Goal: Task Accomplishment & Management: Manage account settings

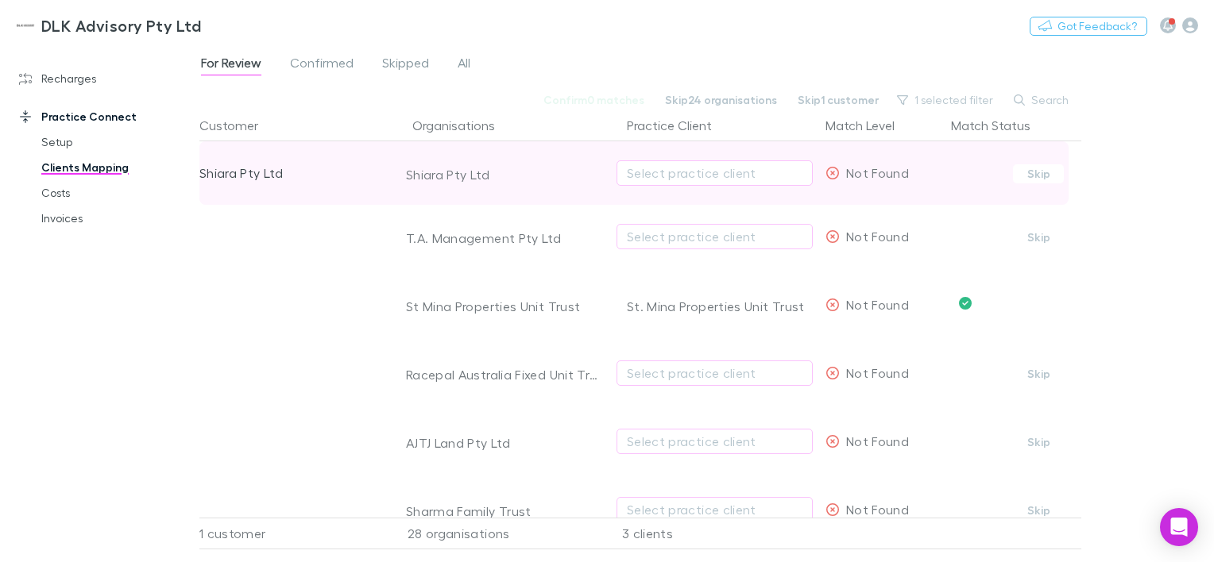
click at [514, 174] on div "Shiara Pty Ltd" at bounding box center [502, 175] width 192 height 16
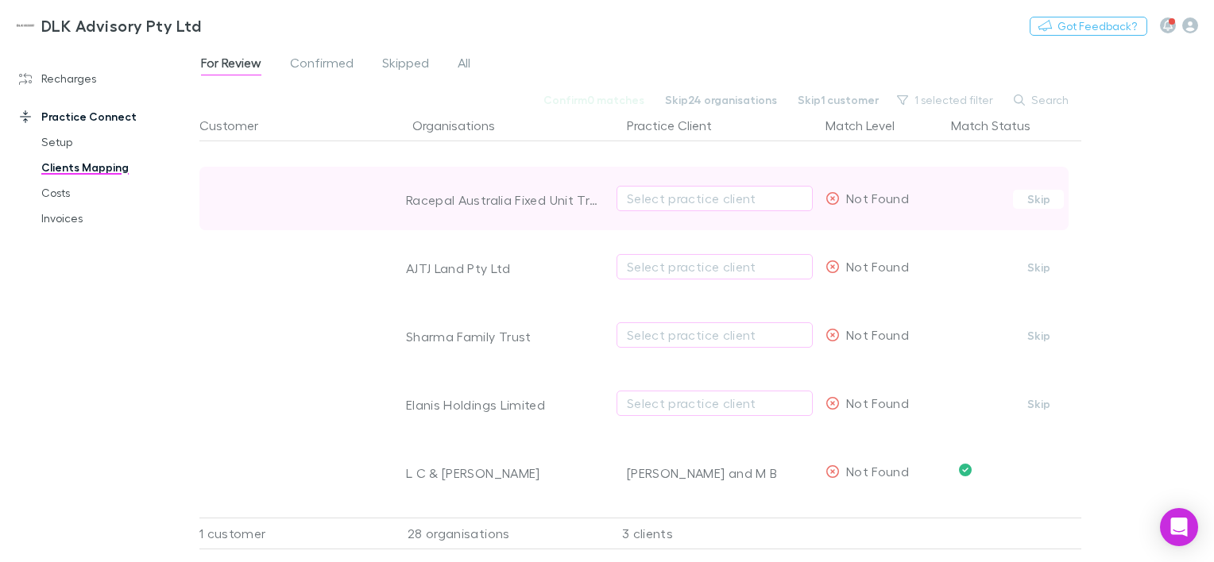
scroll to position [176, 0]
click at [744, 197] on div "Select practice client" at bounding box center [715, 196] width 176 height 19
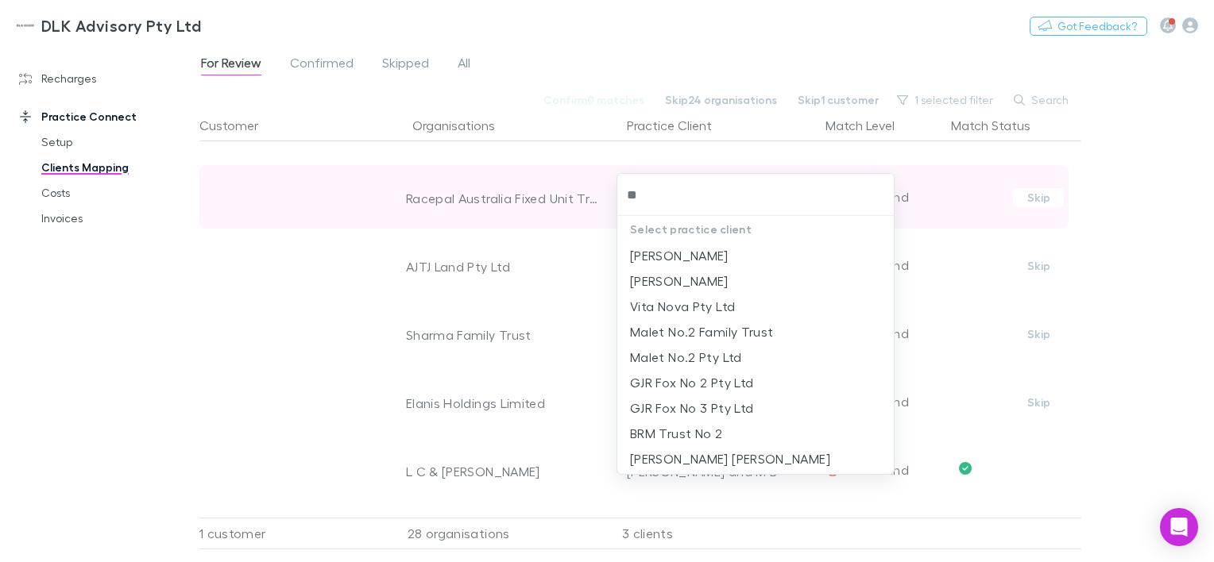
type input "*"
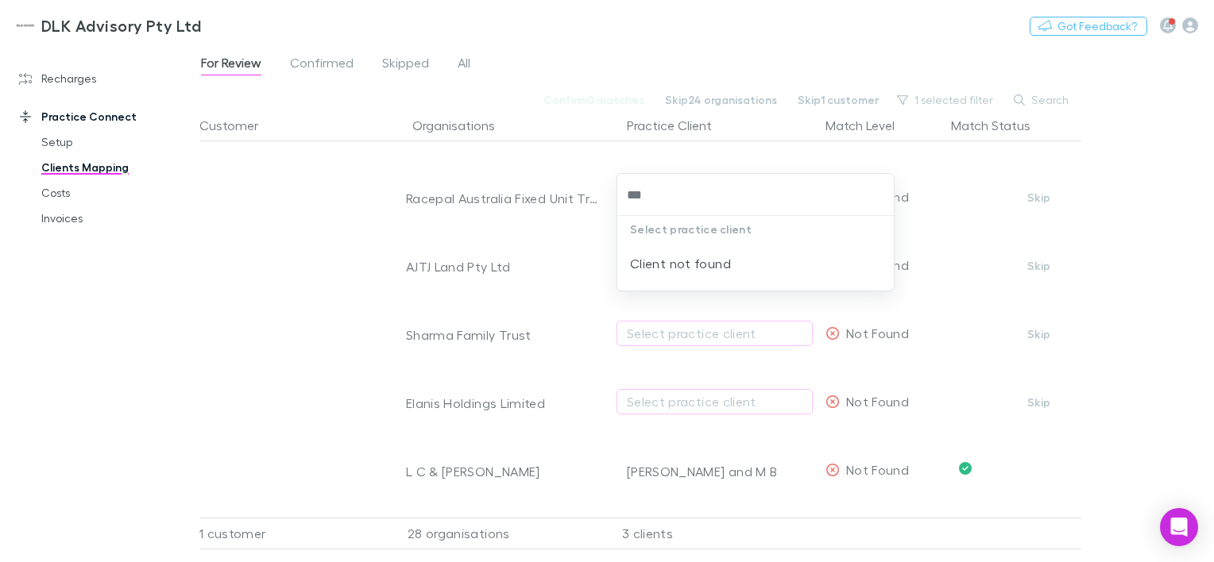
click at [680, 266] on div "Client not found" at bounding box center [755, 263] width 276 height 41
type input "***"
click at [1113, 249] on div at bounding box center [607, 281] width 1214 height 562
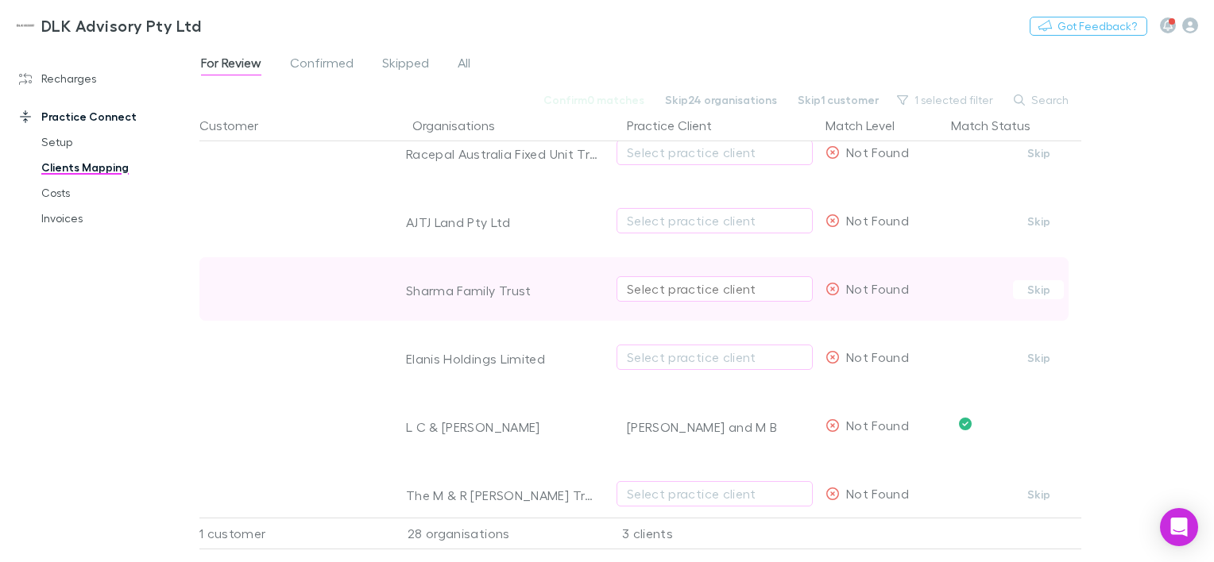
scroll to position [224, 0]
click at [671, 294] on button "Select practice client" at bounding box center [715, 285] width 196 height 25
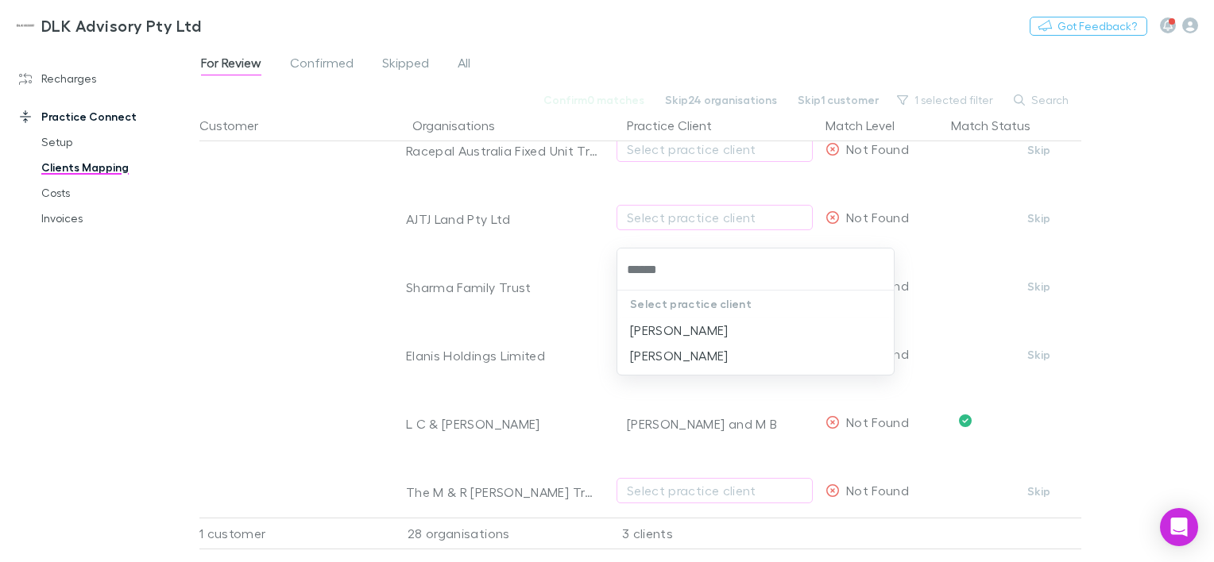
type input "******"
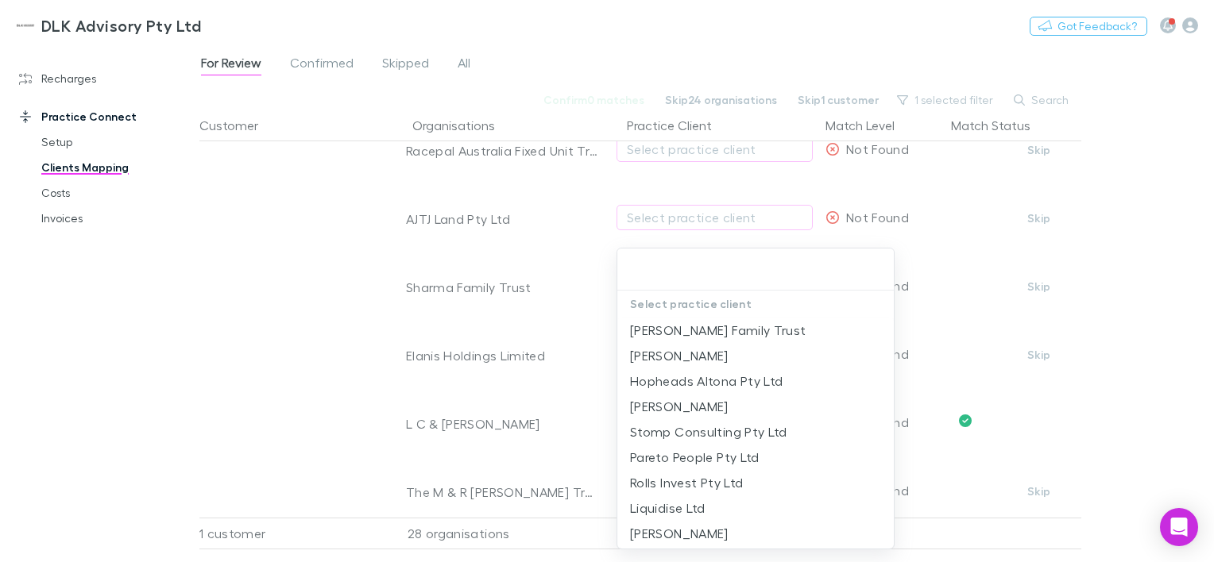
click at [1127, 273] on div at bounding box center [607, 281] width 1214 height 562
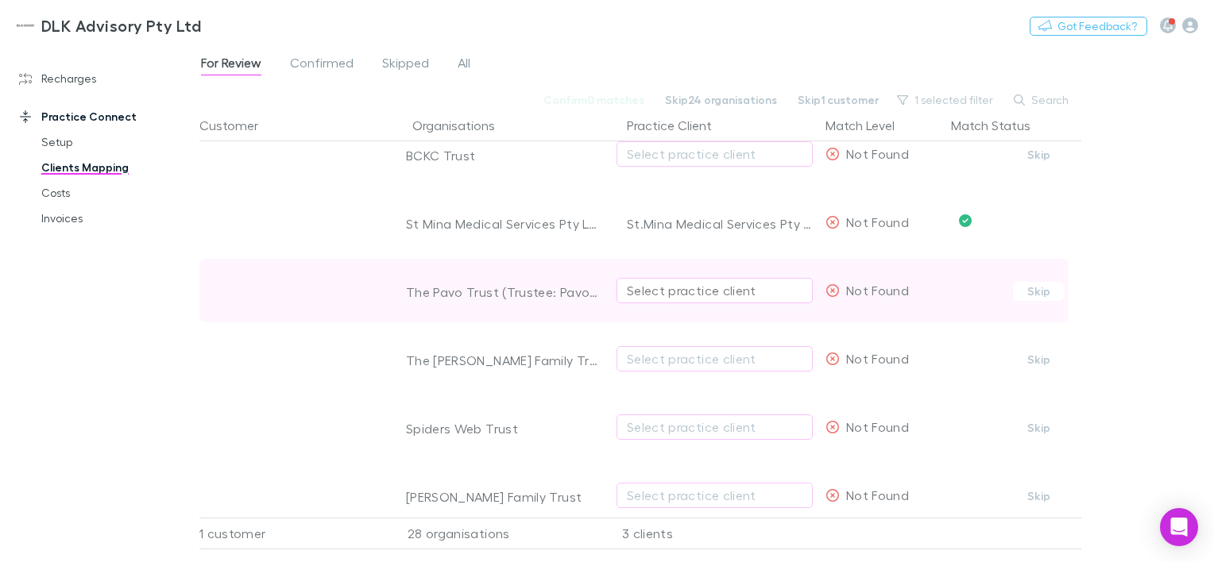
scroll to position [1322, 0]
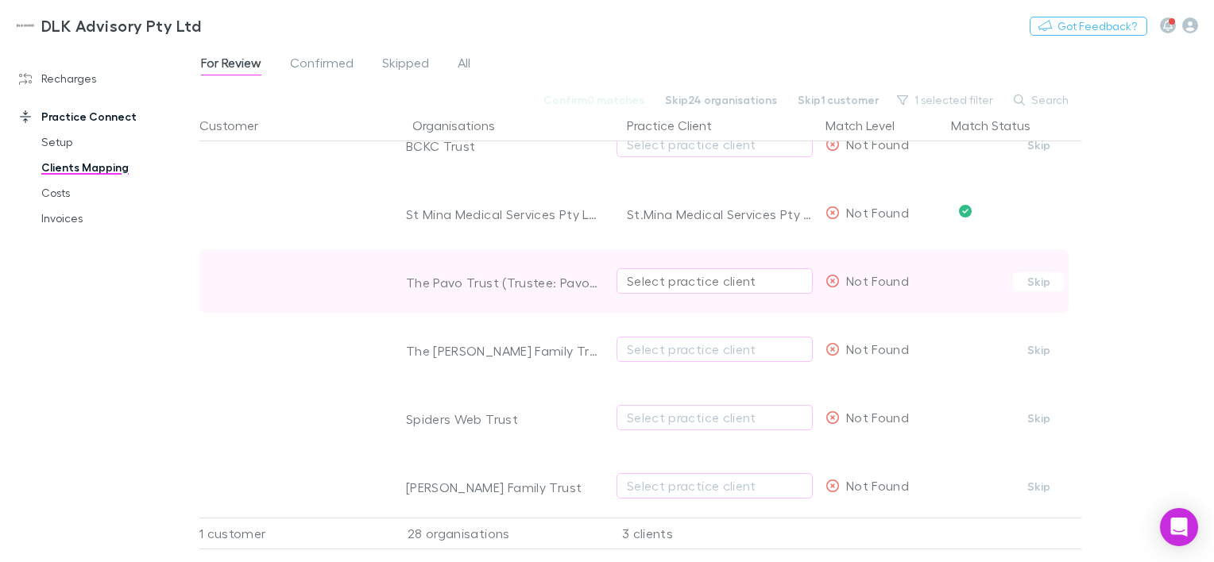
click at [647, 282] on div "Select practice client" at bounding box center [715, 281] width 176 height 19
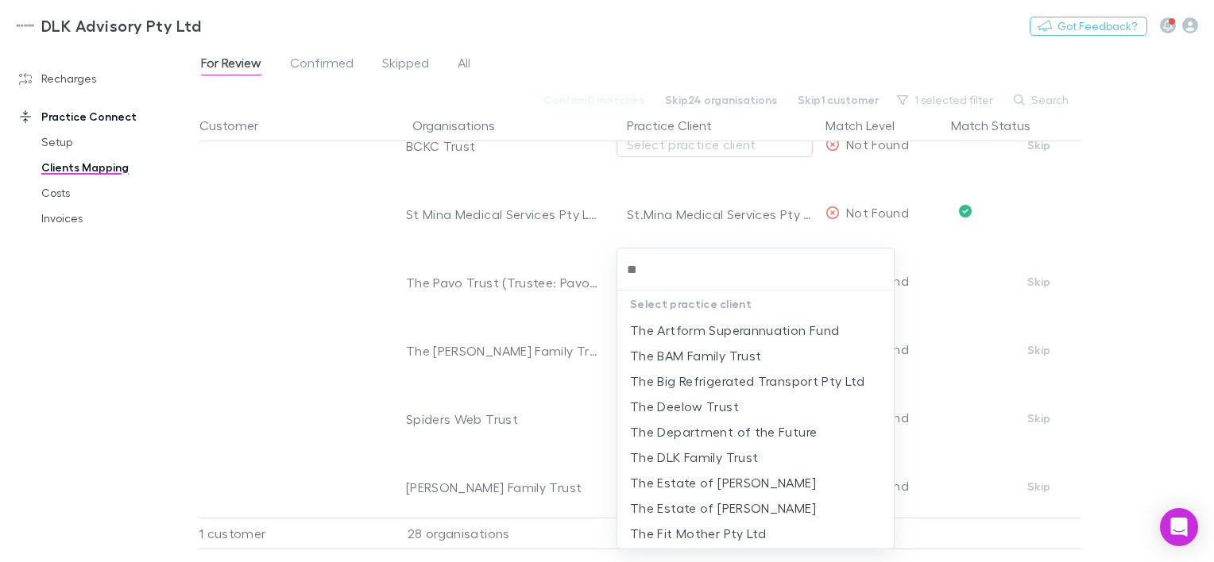
type input "*"
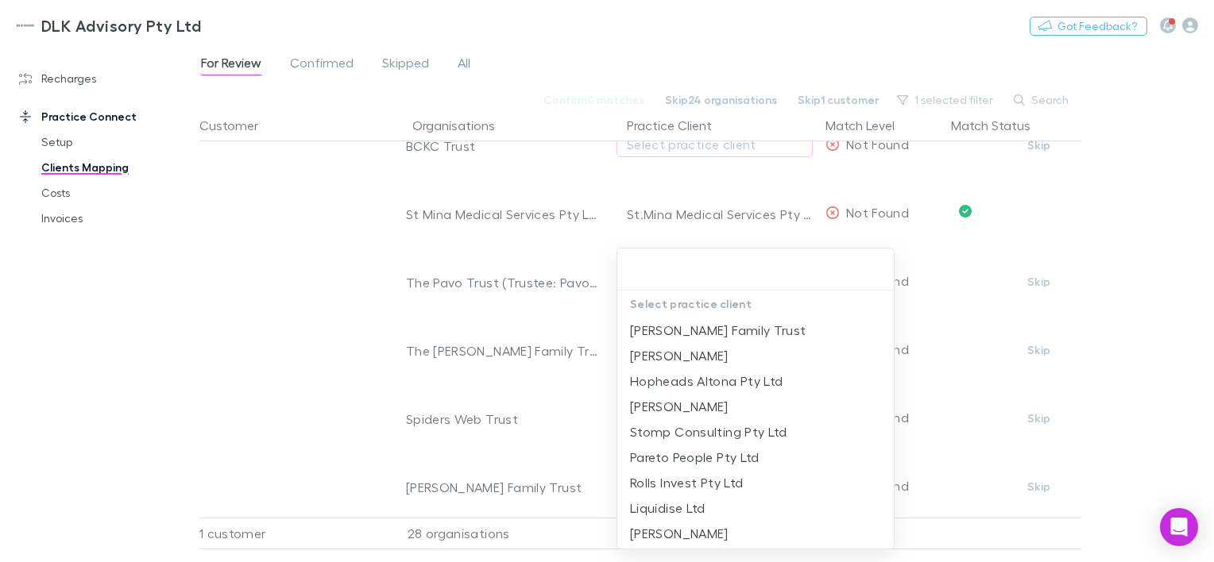
click at [553, 251] on div at bounding box center [607, 281] width 1214 height 562
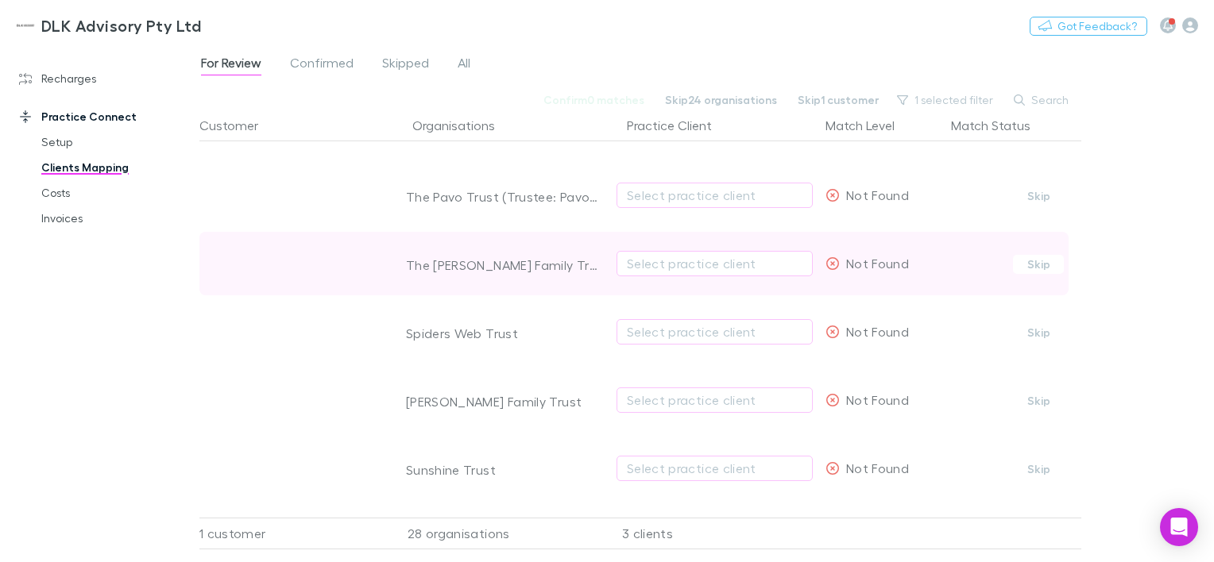
scroll to position [1408, 0]
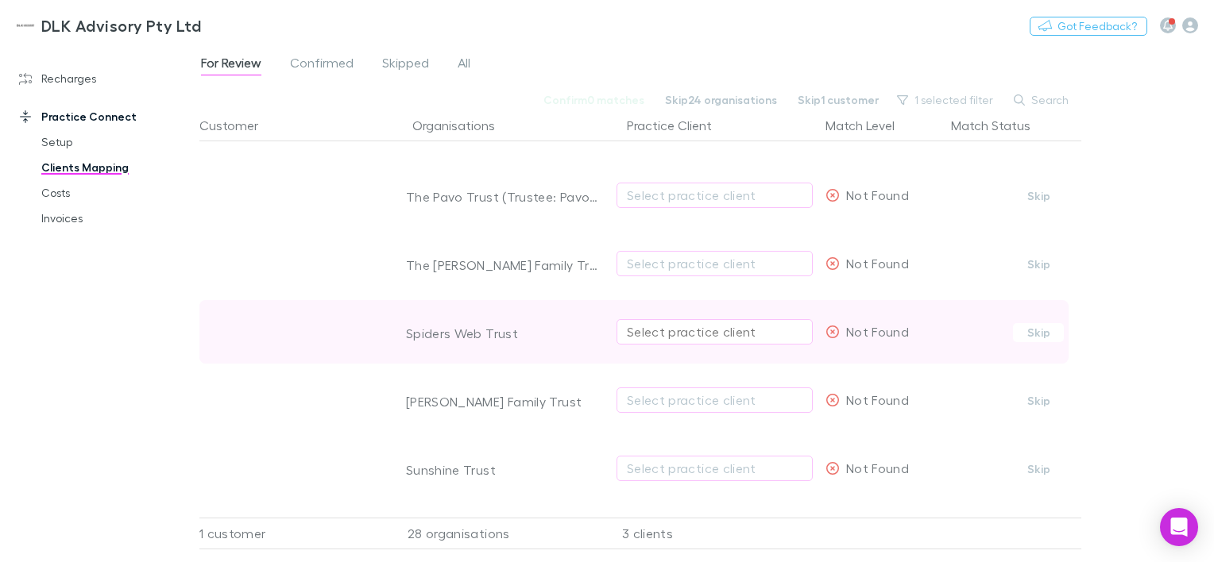
click at [632, 326] on div "Select practice client" at bounding box center [715, 332] width 176 height 19
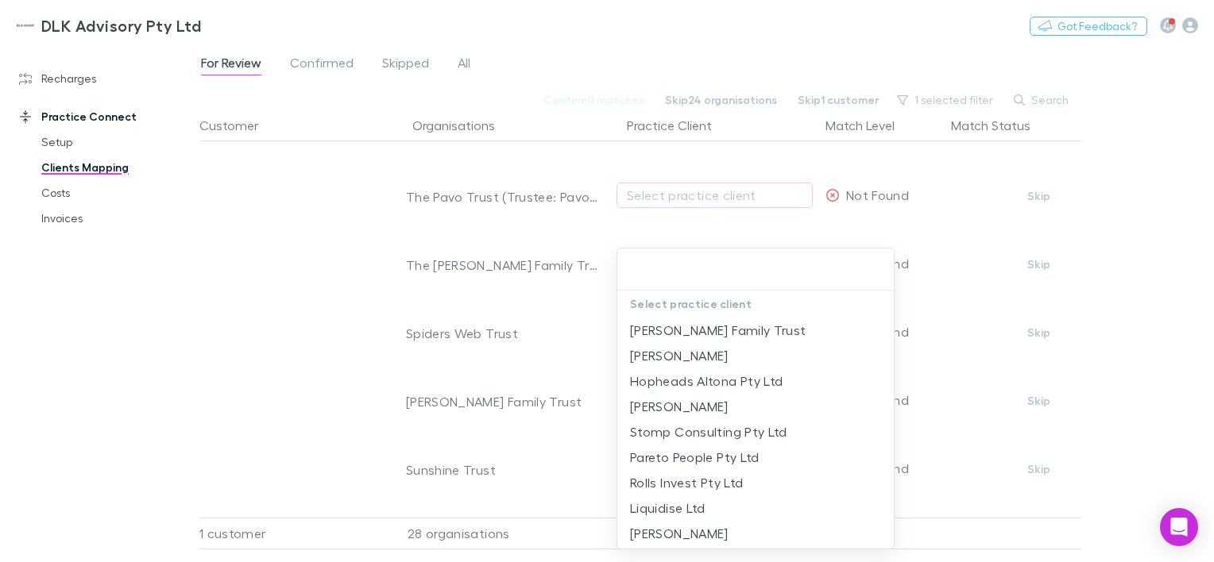
click at [1213, 313] on html "DLK Advisory Pty Ltd Nothing Got Feedback? Recharges Setup Imports Charges Mapp…" at bounding box center [607, 281] width 1214 height 562
click at [1046, 410] on div at bounding box center [607, 281] width 1214 height 562
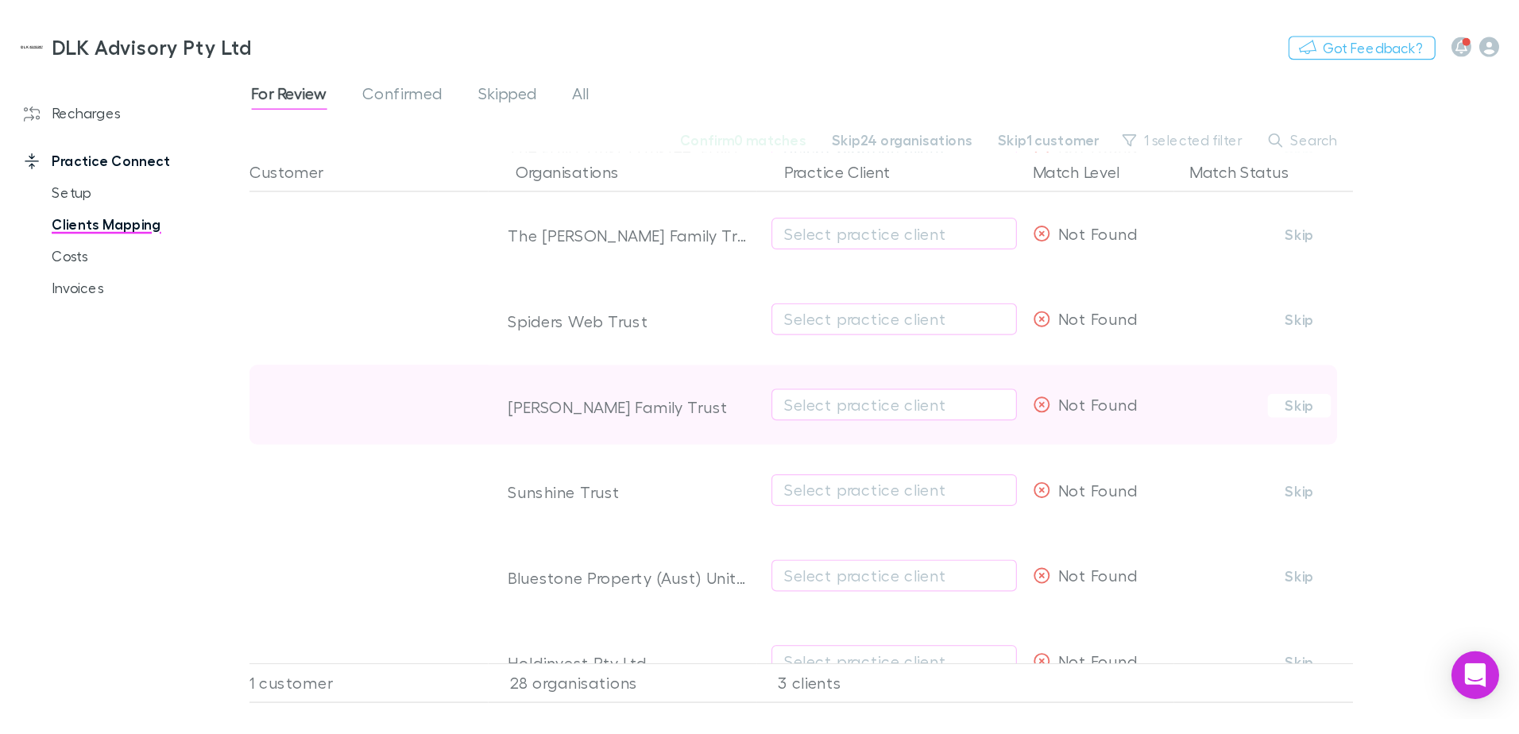
scroll to position [1535, 0]
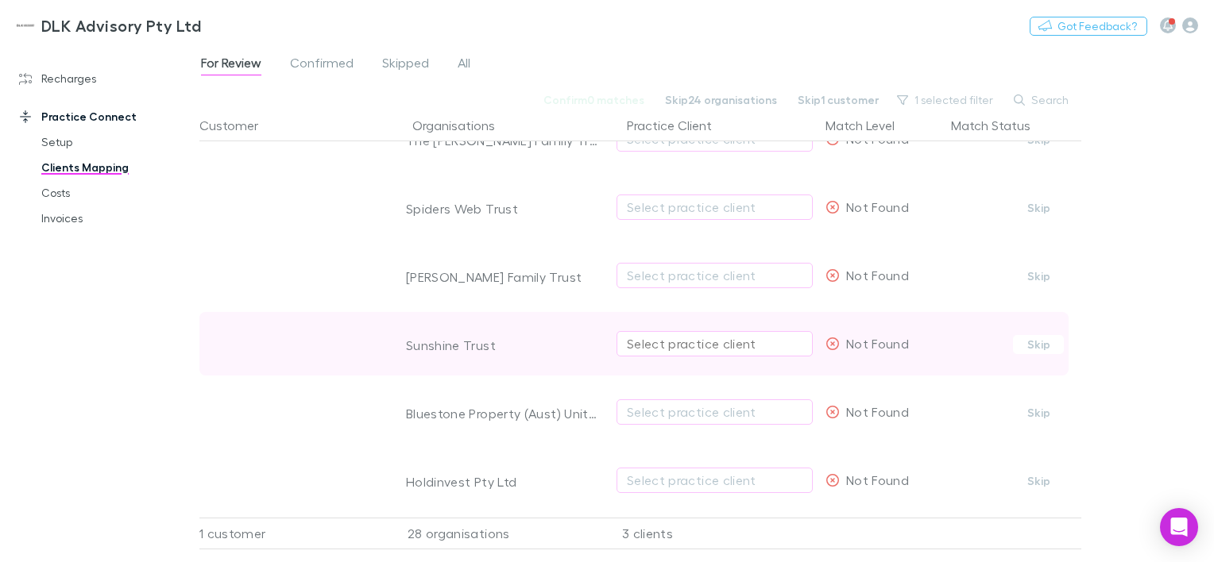
click at [651, 334] on div "Select practice client" at bounding box center [715, 343] width 176 height 19
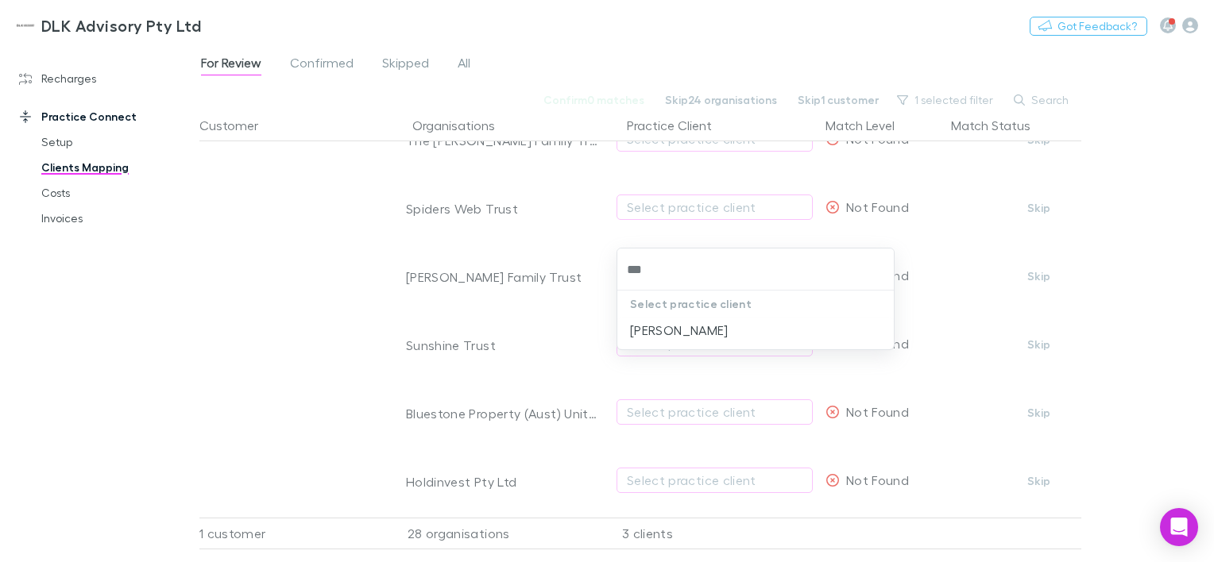
type input "***"
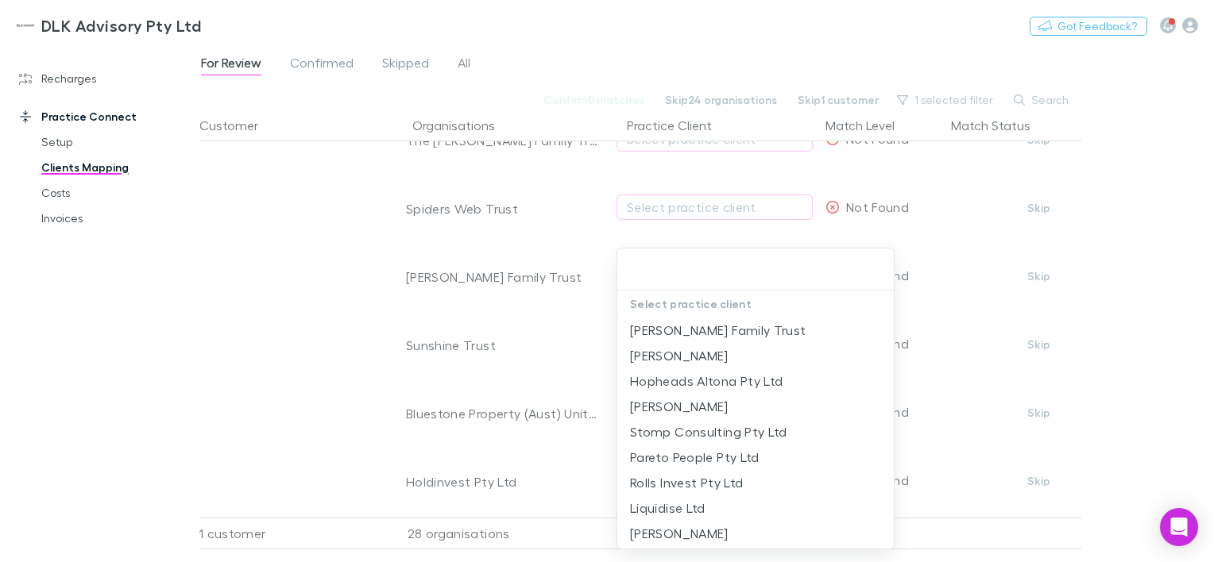
click at [558, 350] on div at bounding box center [607, 281] width 1214 height 562
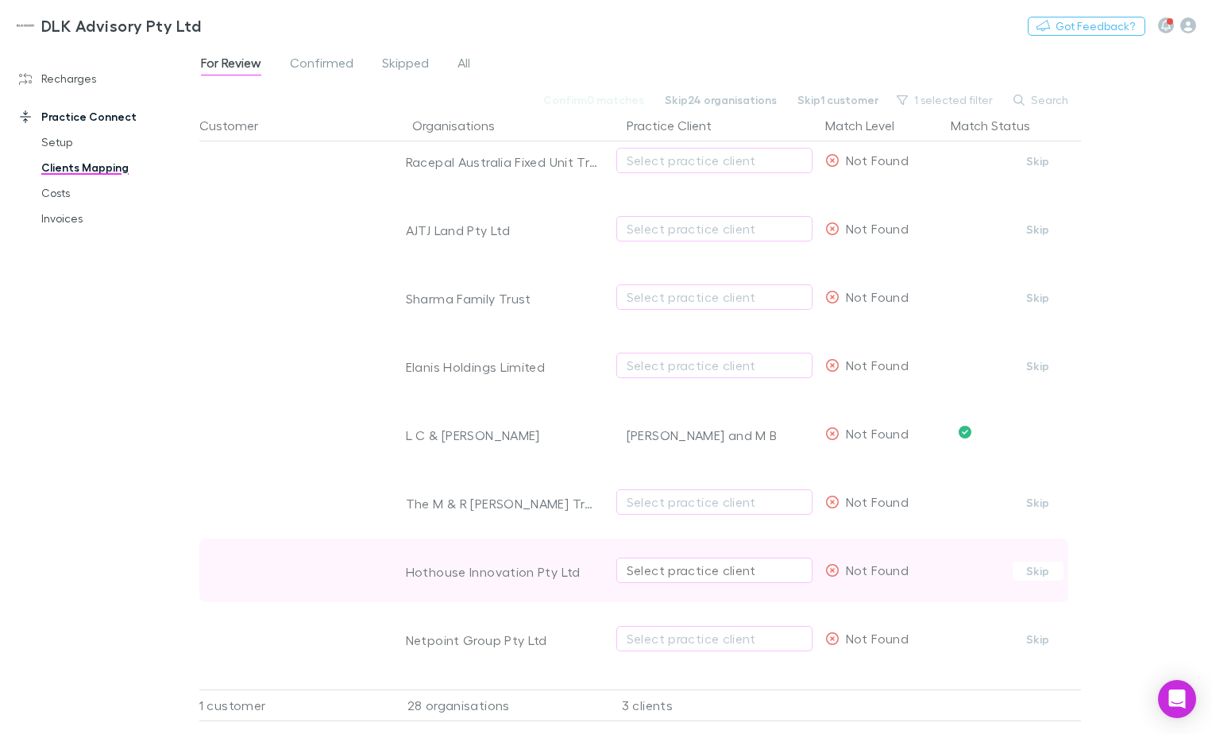
scroll to position [238, 0]
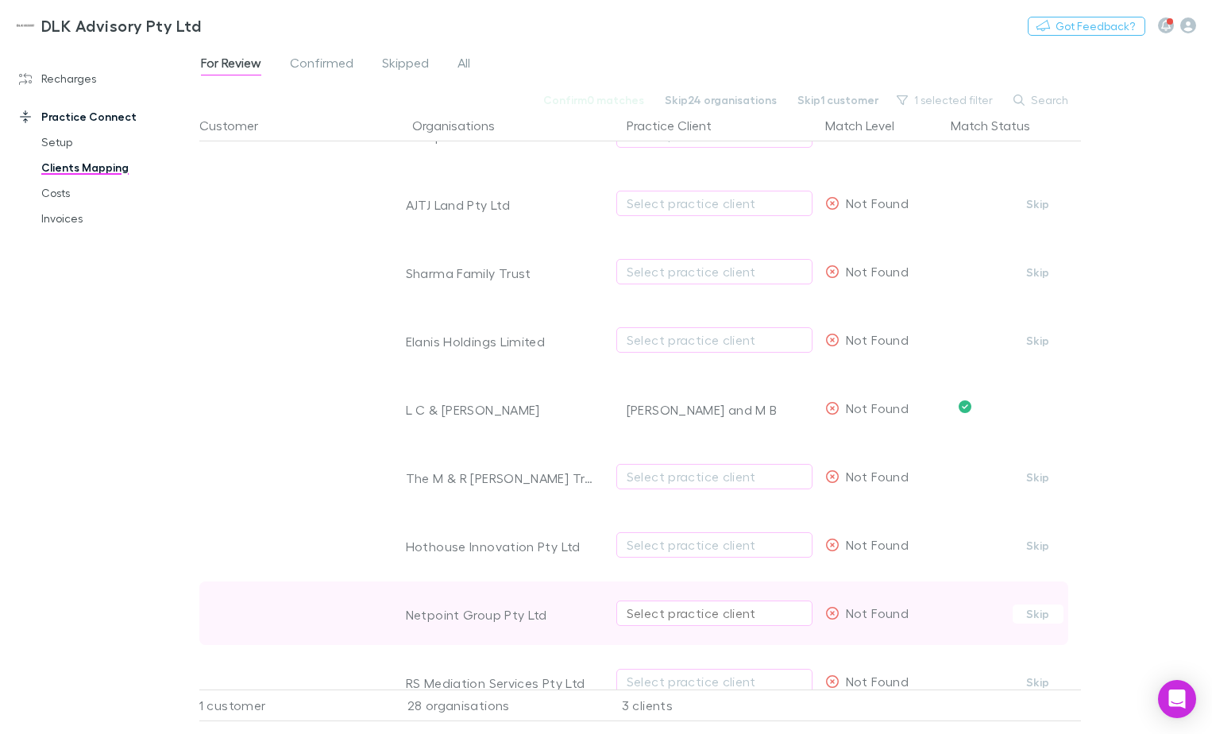
click at [698, 562] on div "Select practice client" at bounding box center [715, 613] width 176 height 19
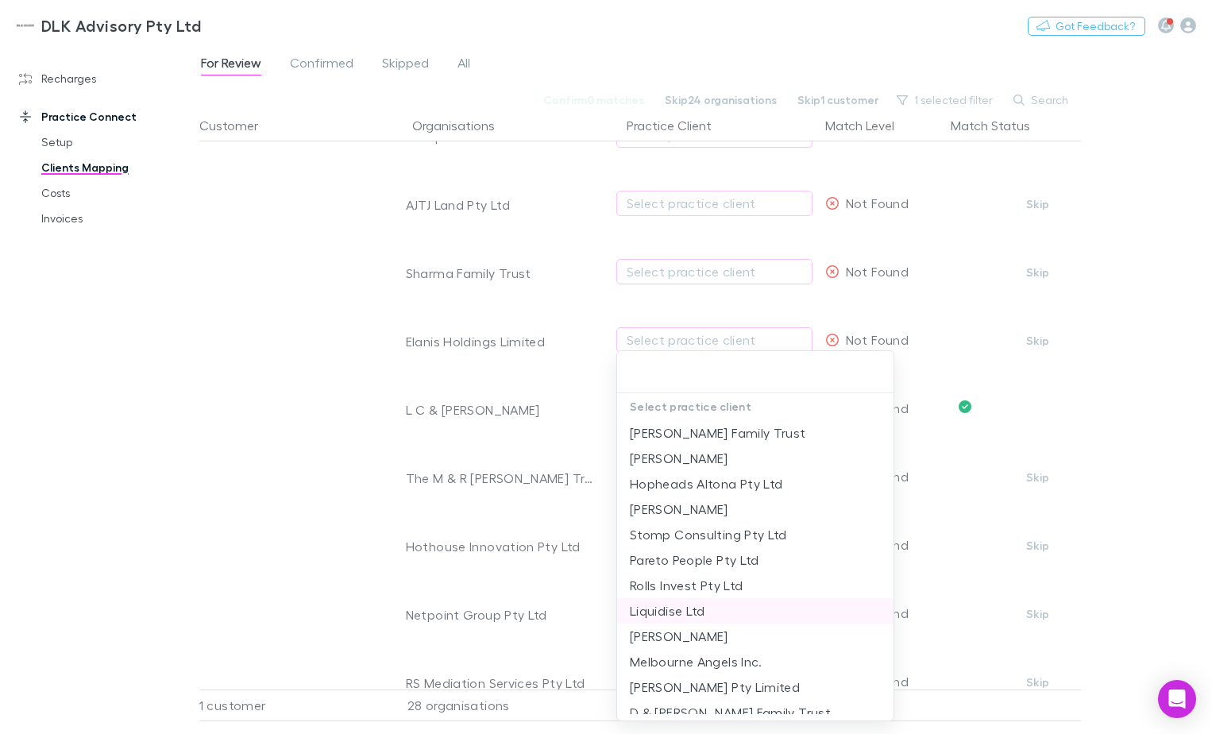
click at [690, 562] on li "Liquidise Ltd" at bounding box center [755, 610] width 276 height 25
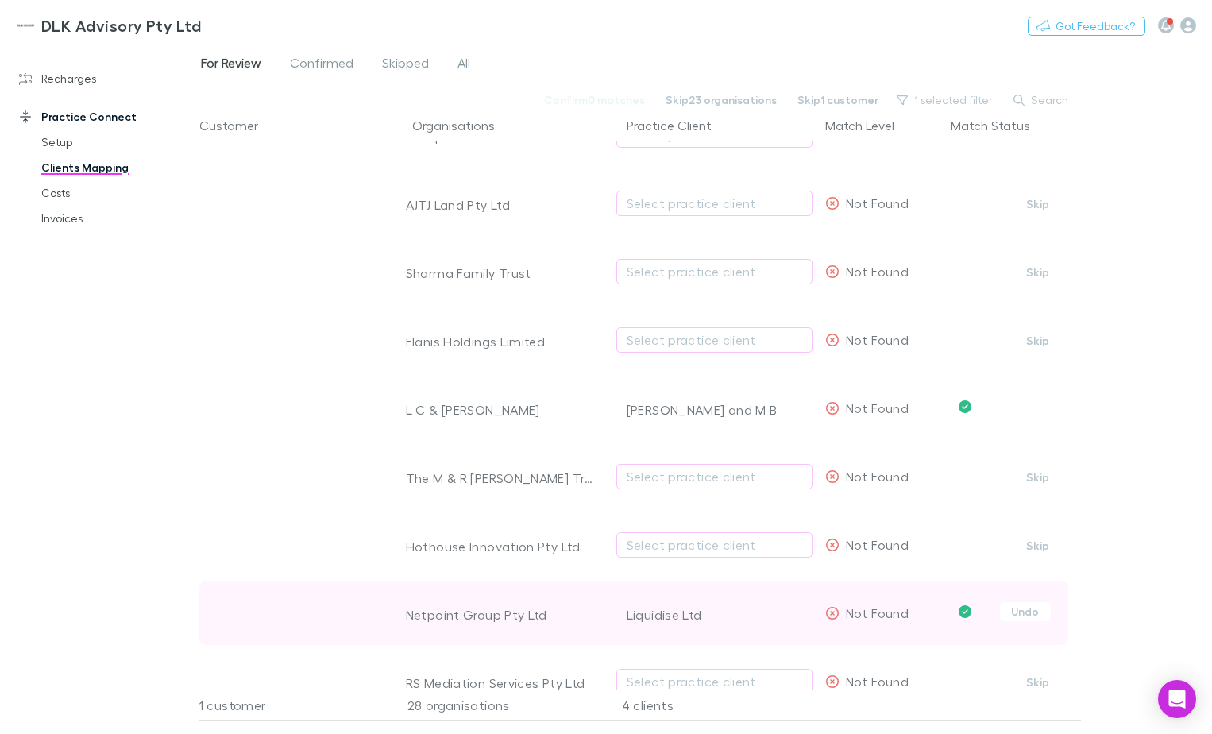
click at [698, 562] on div "Liquidise Ltd" at bounding box center [720, 615] width 186 height 64
click at [1016, 562] on button "Undo" at bounding box center [1025, 611] width 51 height 19
click at [731, 562] on div "Liquidise Ltd" at bounding box center [715, 613] width 176 height 19
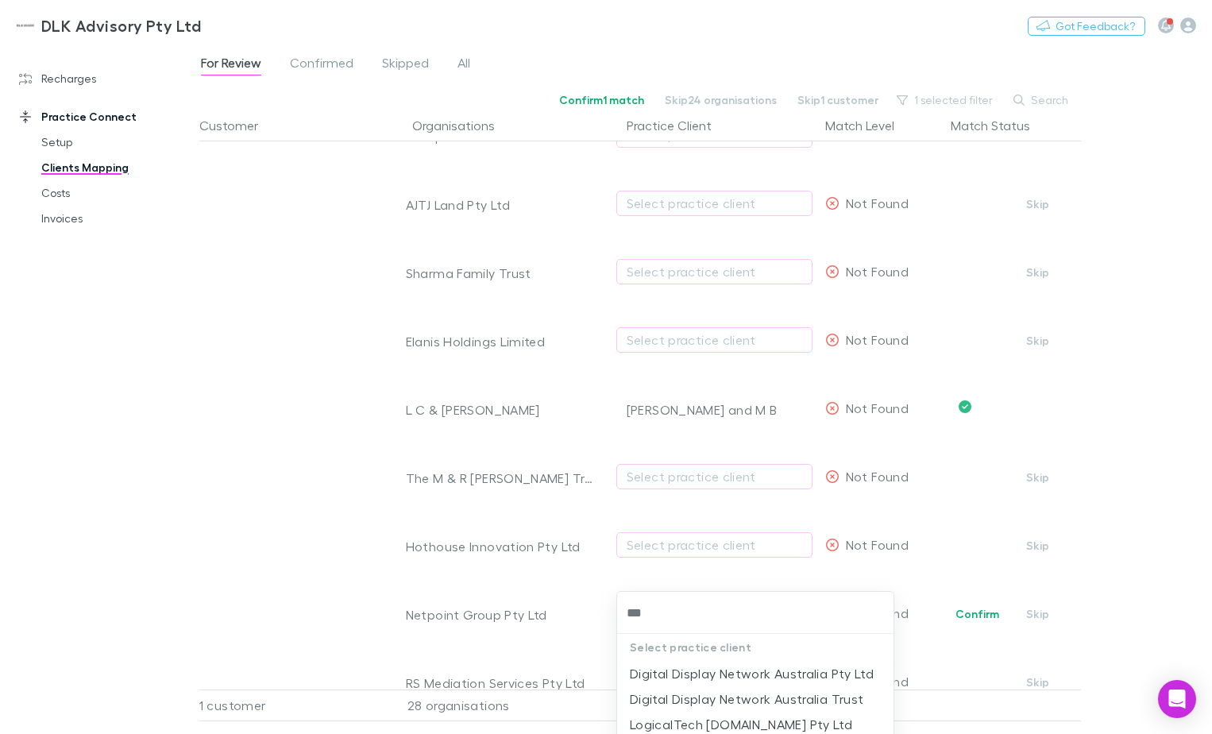
type input "***"
click at [948, 562] on div at bounding box center [606, 367] width 1212 height 734
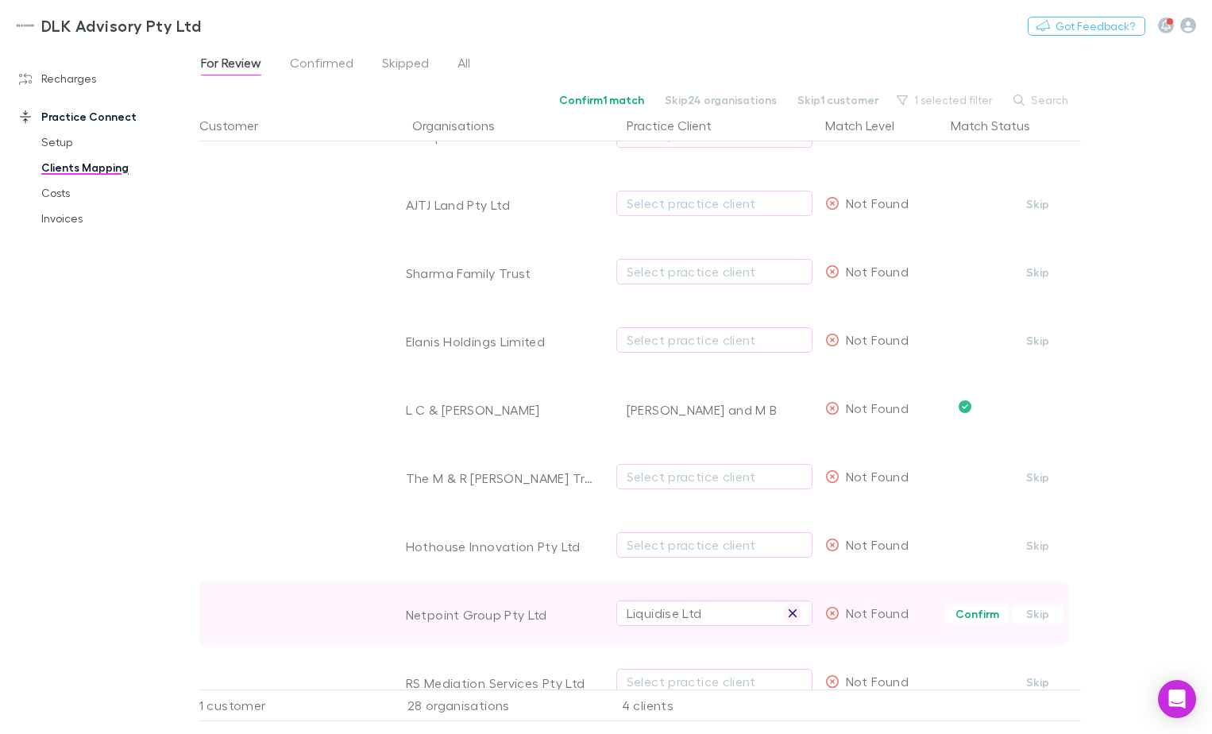
click at [791, 562] on icon "button" at bounding box center [793, 613] width 10 height 13
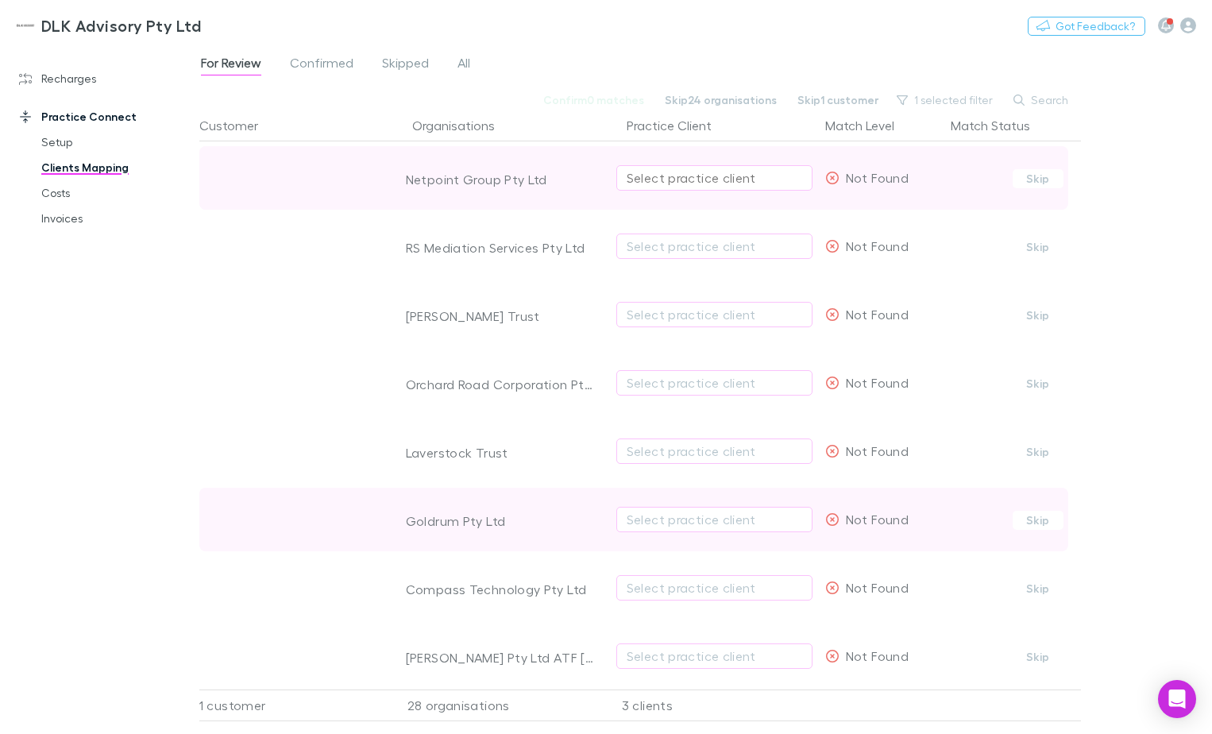
scroll to position [715, 0]
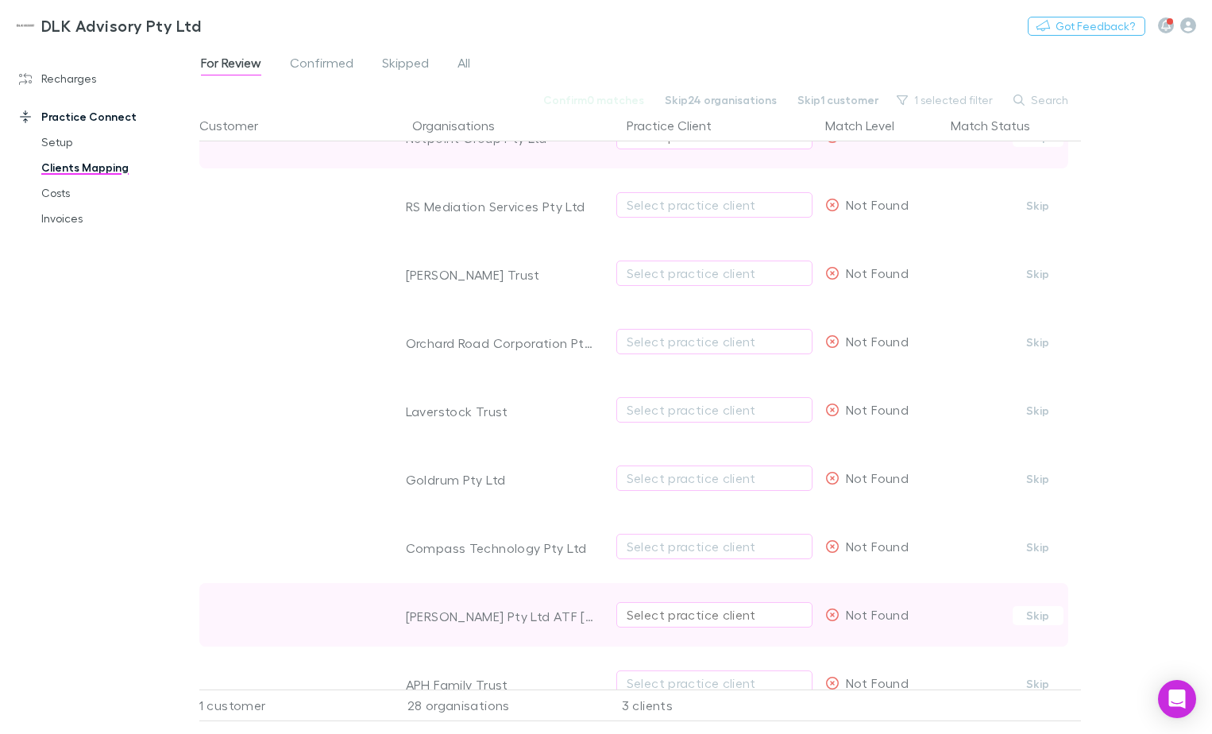
click at [736, 562] on div "Select practice client" at bounding box center [715, 614] width 176 height 19
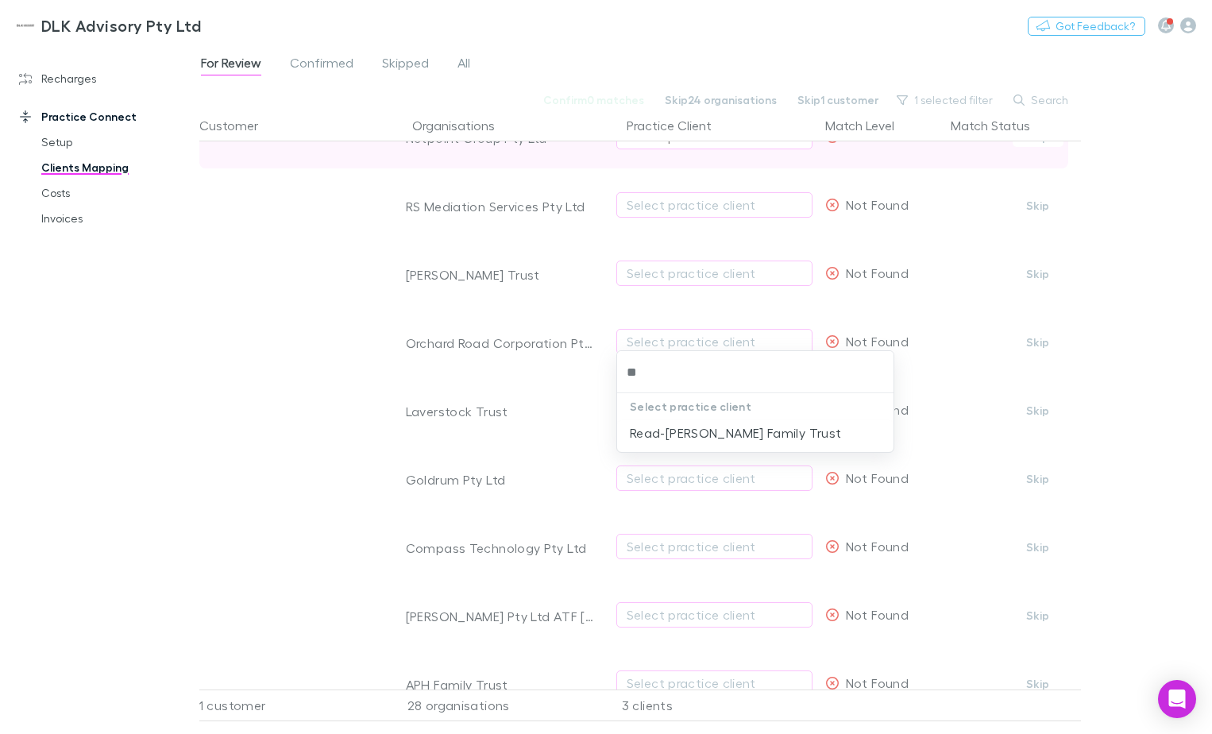
type input "*"
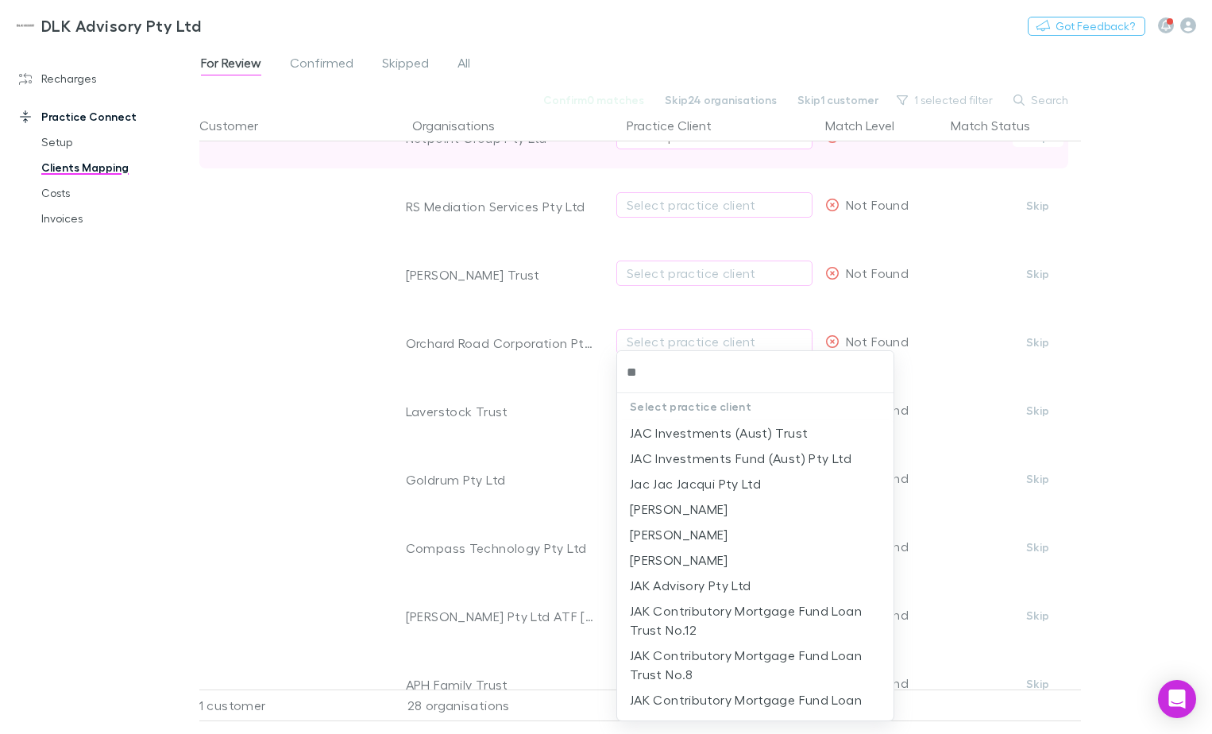
type input "*"
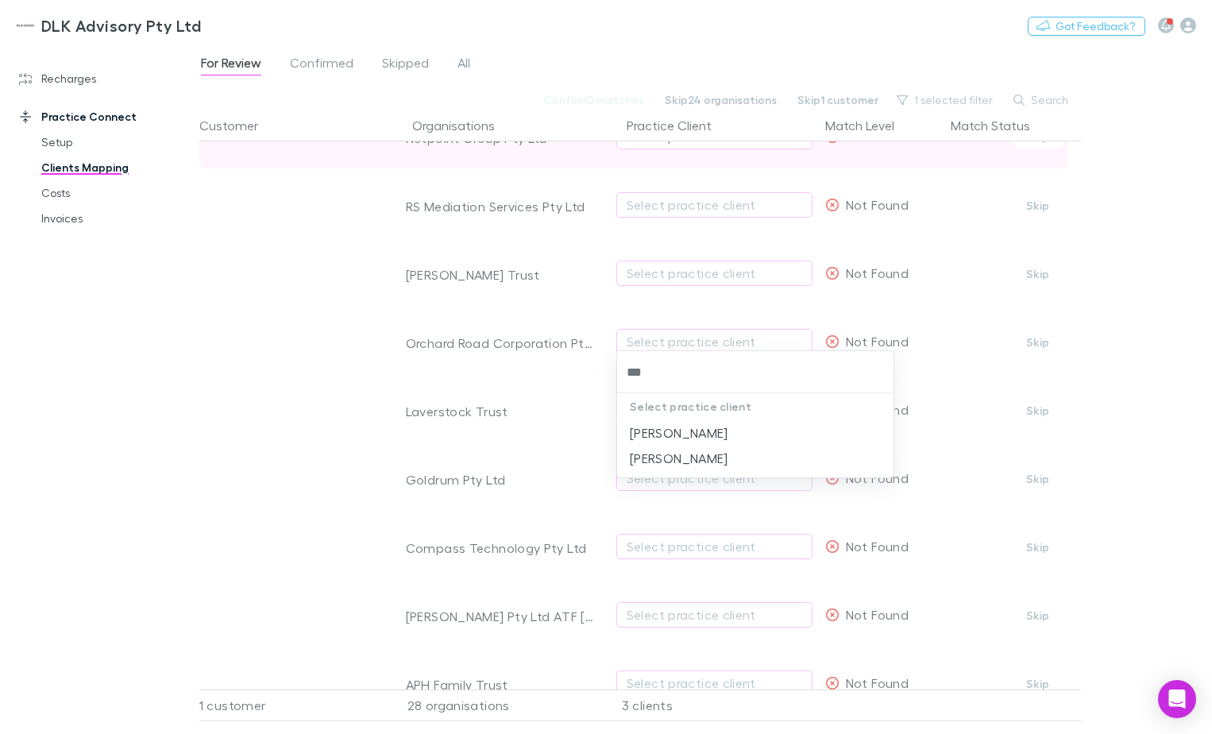
type input "***"
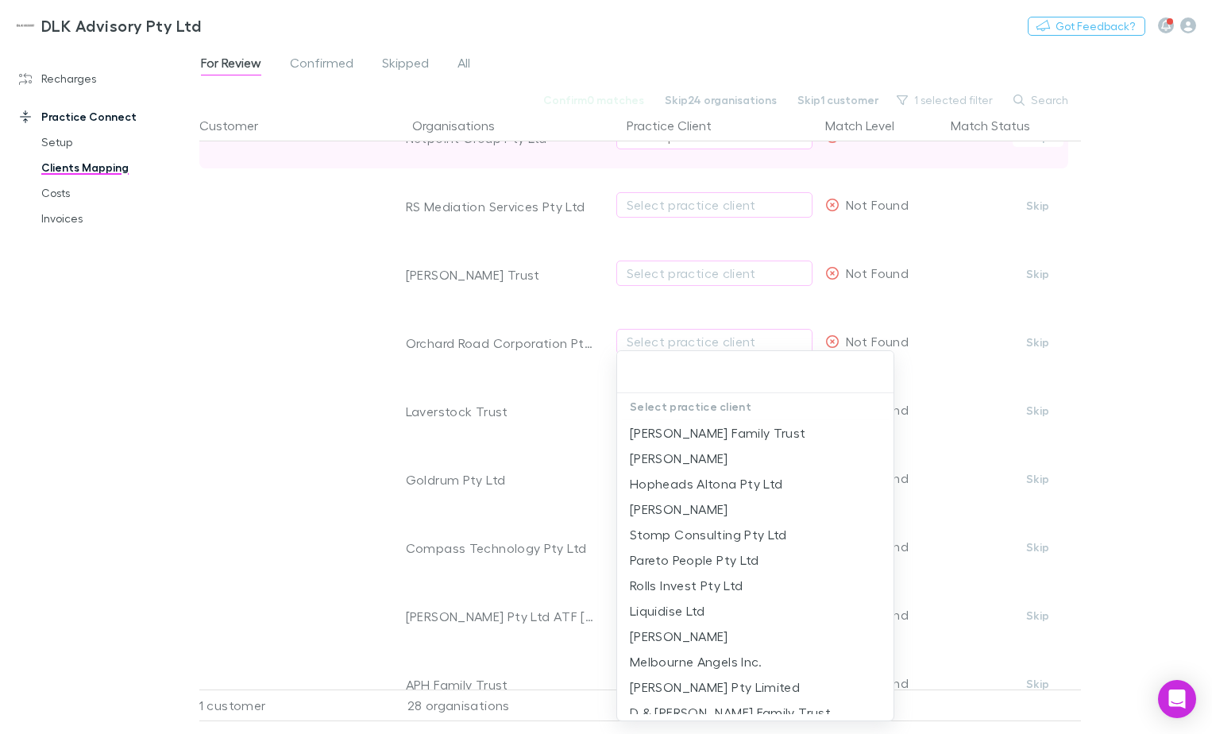
click at [1171, 562] on div at bounding box center [606, 367] width 1212 height 734
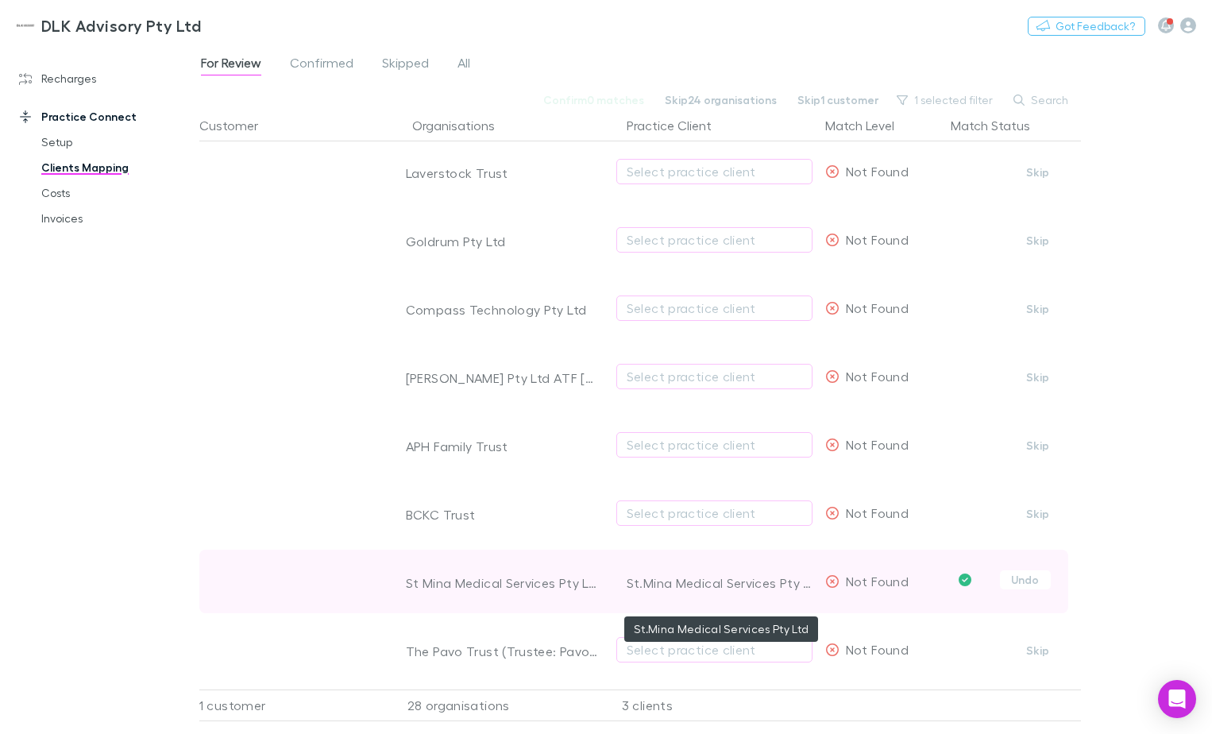
scroll to position [1033, 0]
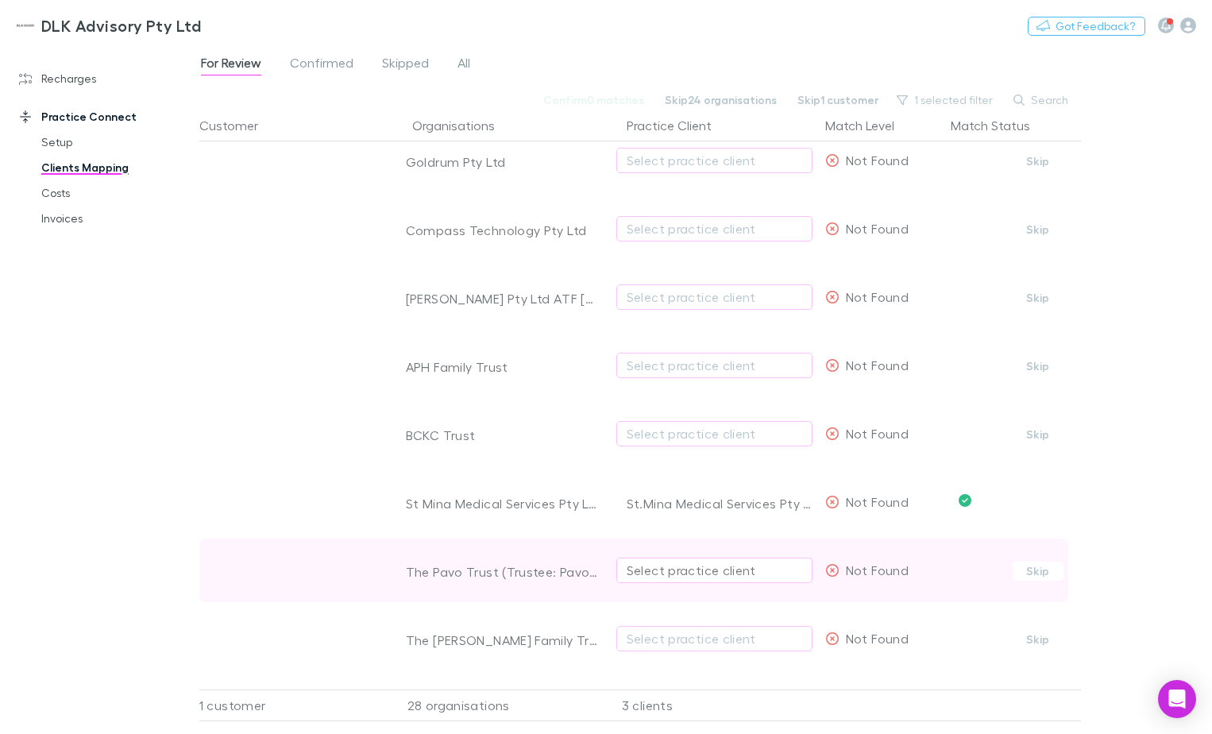
click at [718, 562] on div "Select practice client" at bounding box center [715, 570] width 176 height 19
type input "****"
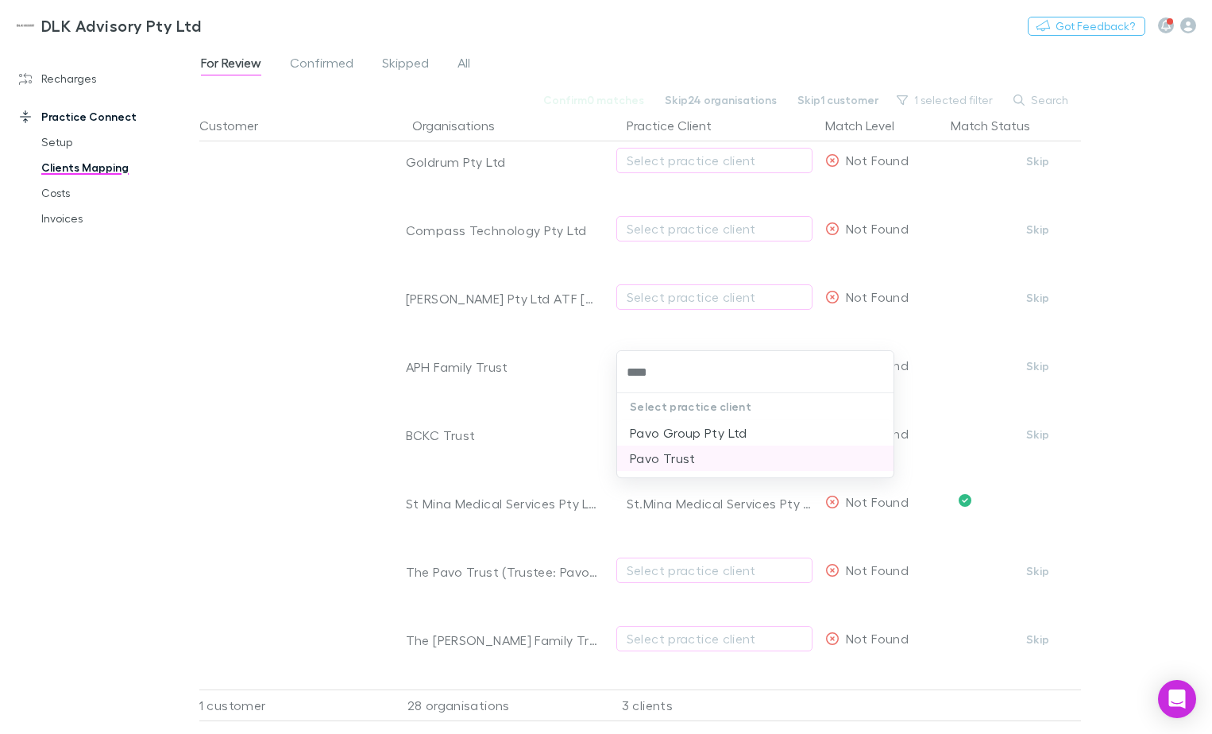
click at [687, 454] on li "Pavo Trust" at bounding box center [755, 458] width 276 height 25
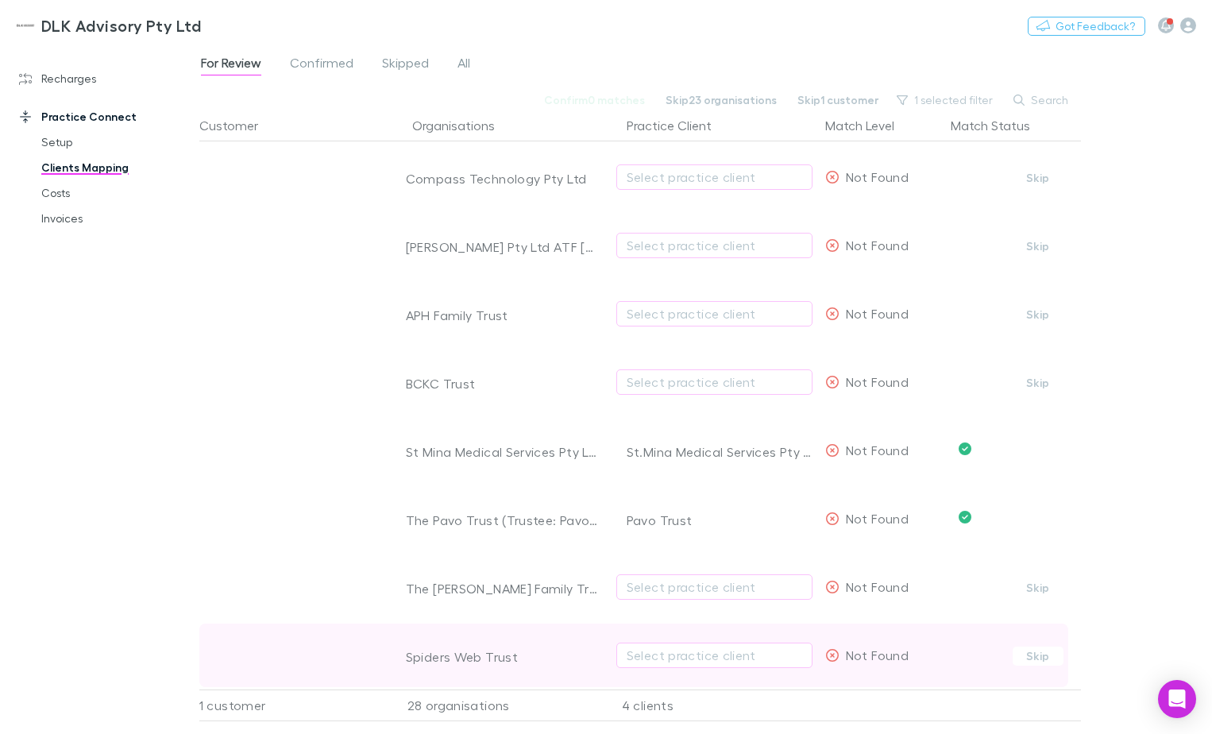
scroll to position [1112, 0]
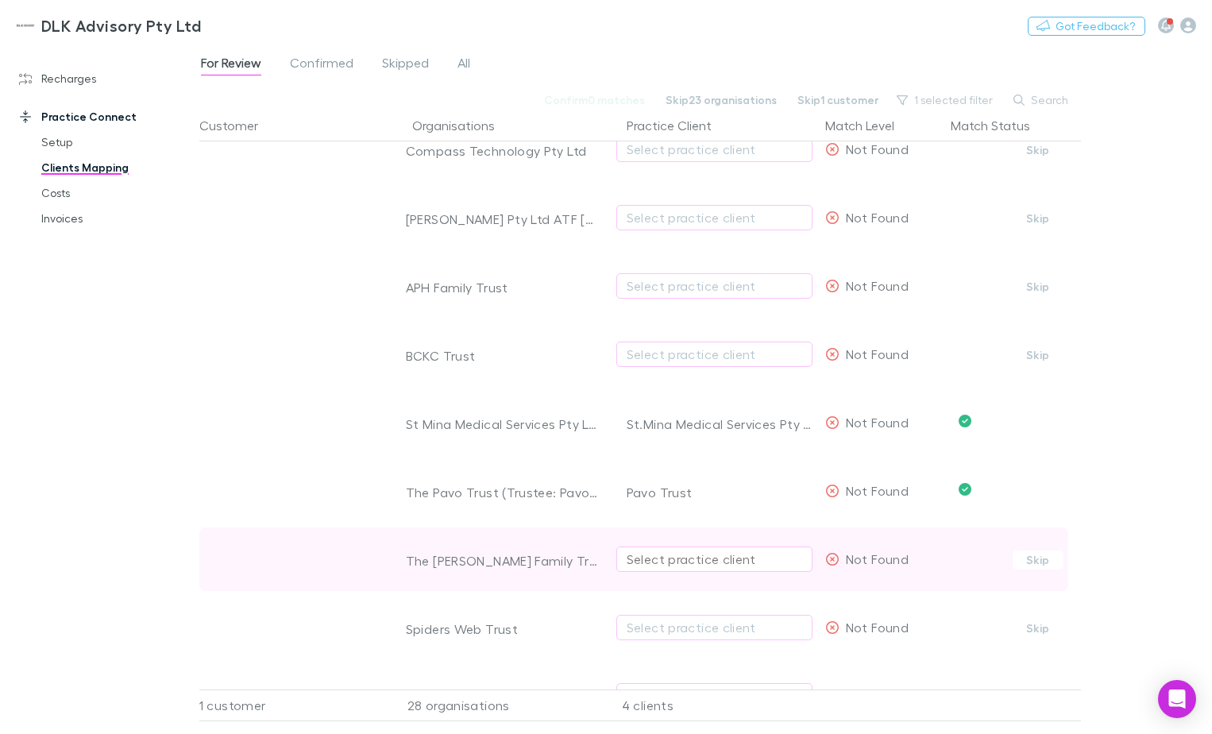
click at [693, 559] on div "Select practice client" at bounding box center [715, 559] width 176 height 19
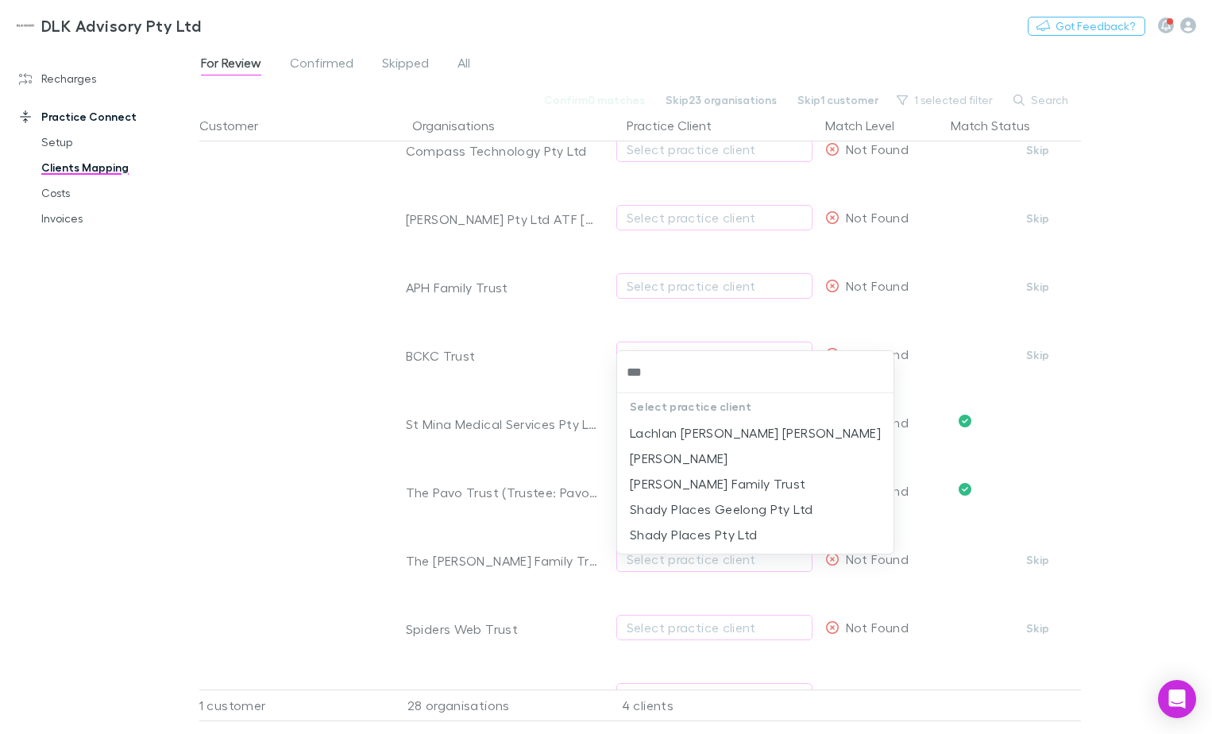
type input "****"
click at [784, 488] on li "[PERSON_NAME] Family Trust" at bounding box center [755, 483] width 276 height 25
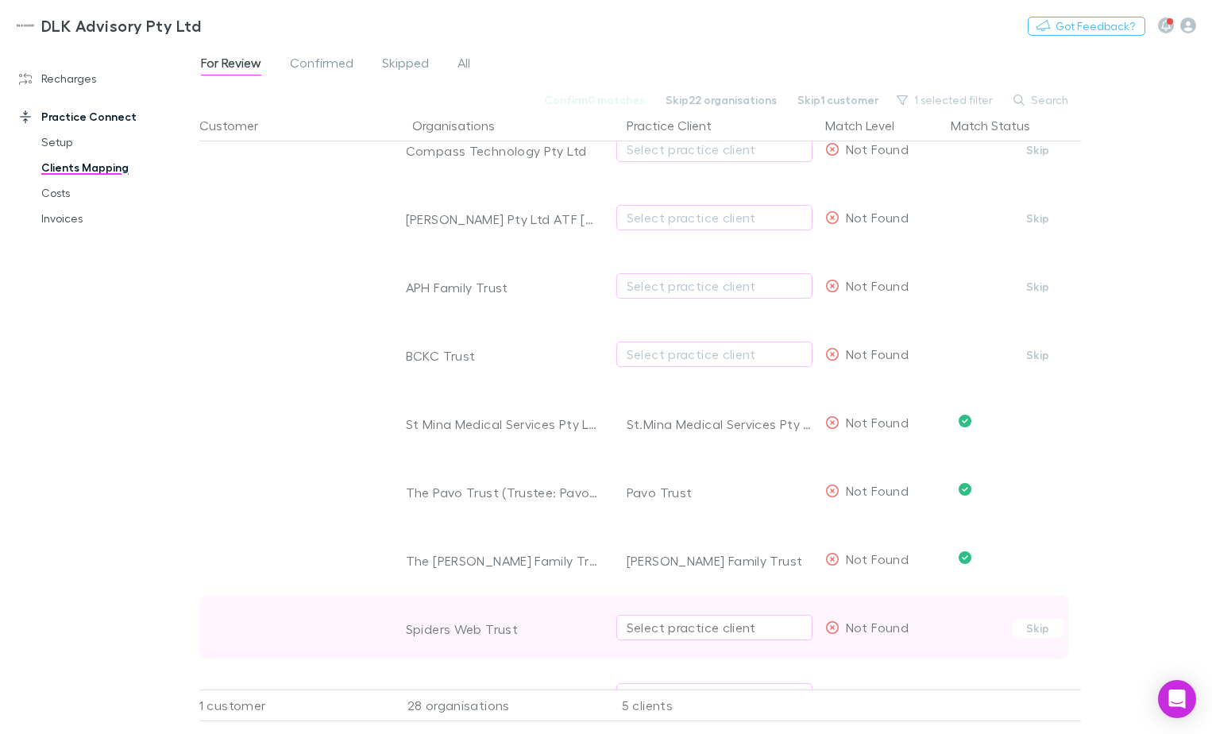
click at [768, 562] on div "Select practice client" at bounding box center [715, 627] width 176 height 19
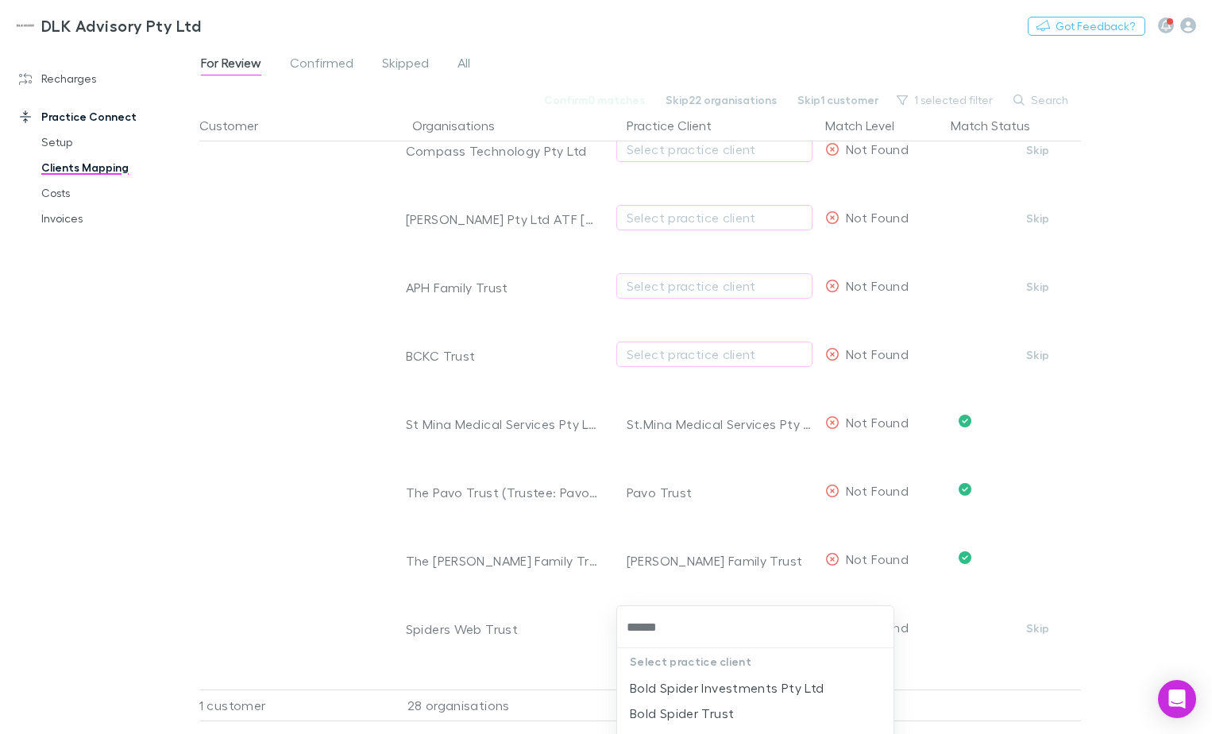
type input "******"
click at [1038, 562] on div at bounding box center [606, 367] width 1212 height 734
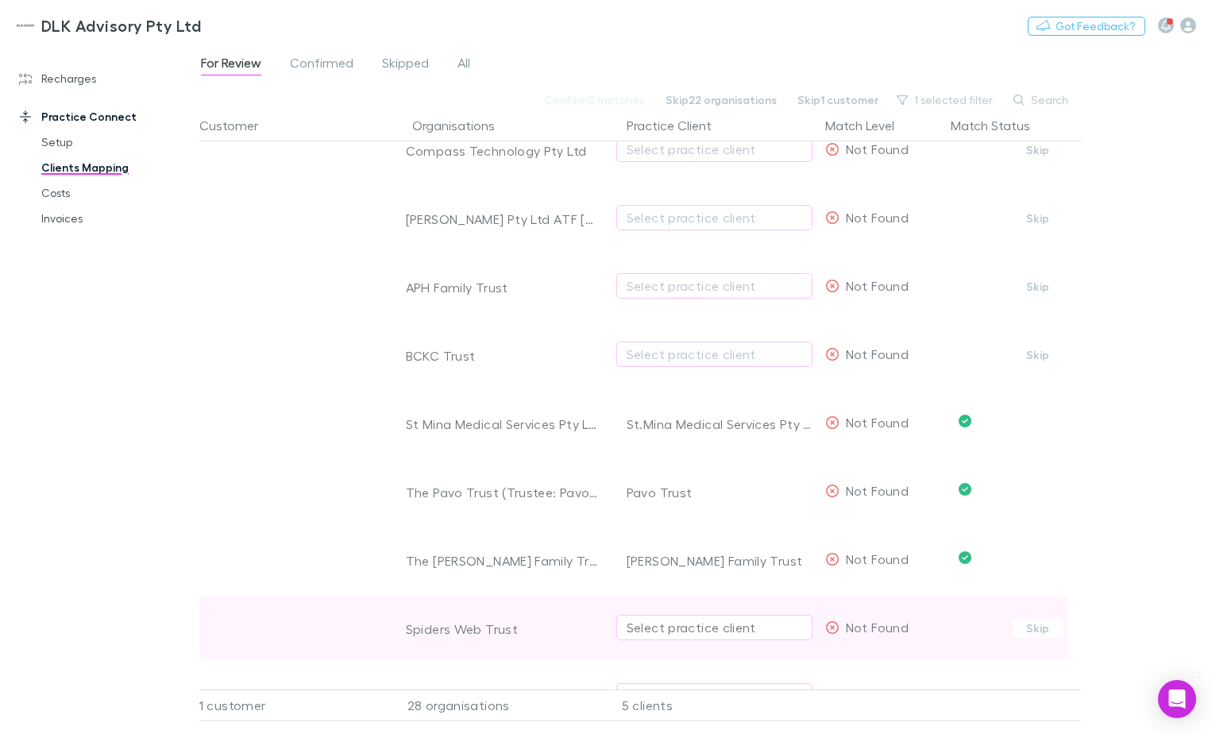
click at [718, 562] on div "Select practice client" at bounding box center [715, 627] width 176 height 19
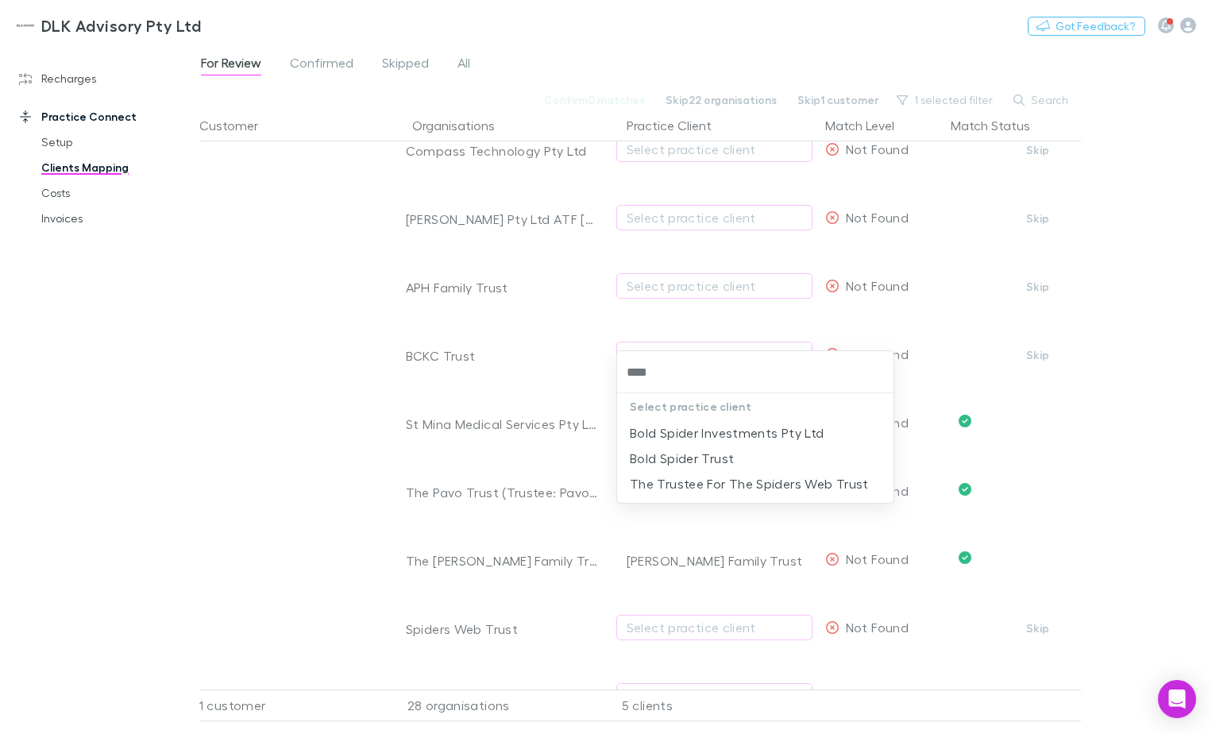
drag, startPoint x: 757, startPoint y: 478, endPoint x: 911, endPoint y: 669, distance: 245.2
click at [911, 562] on div "**** Select practice client Bold Spider Investments Pty Ltd Bold Spider Trust T…" at bounding box center [606, 367] width 1212 height 734
type input "****"
click at [1116, 562] on div at bounding box center [606, 367] width 1212 height 734
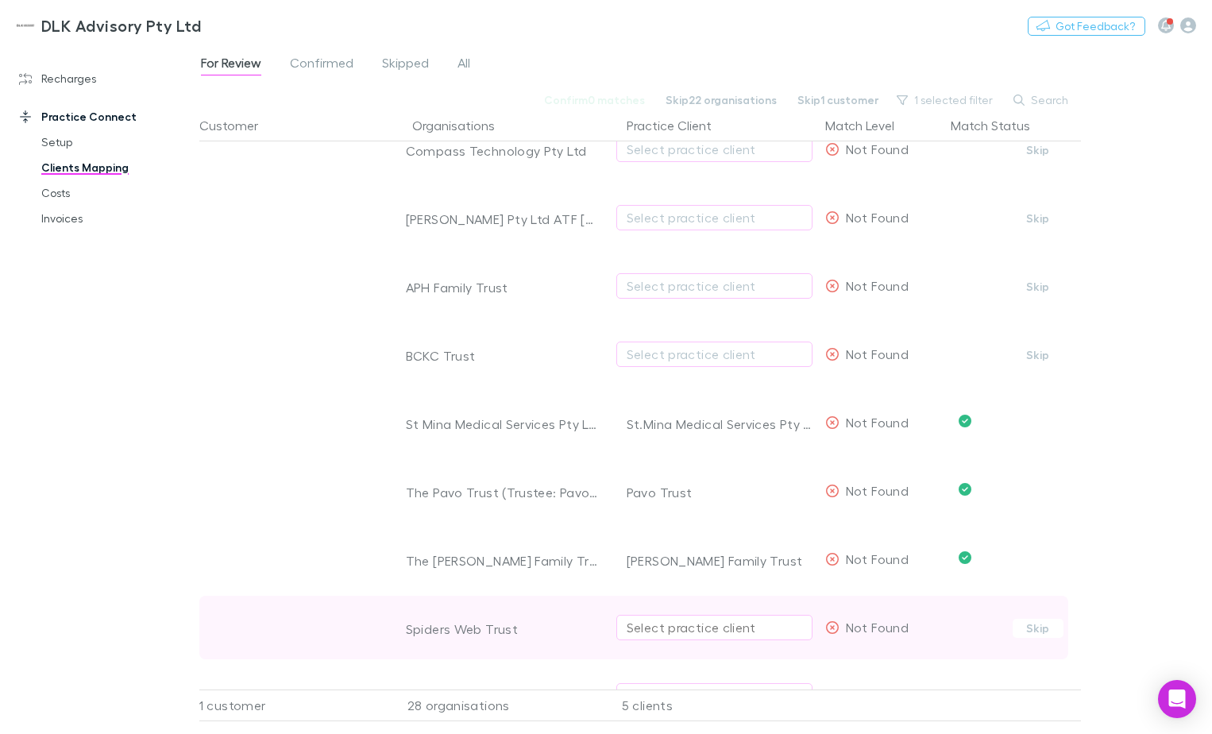
click at [691, 562] on div "Select practice client" at bounding box center [715, 627] width 176 height 19
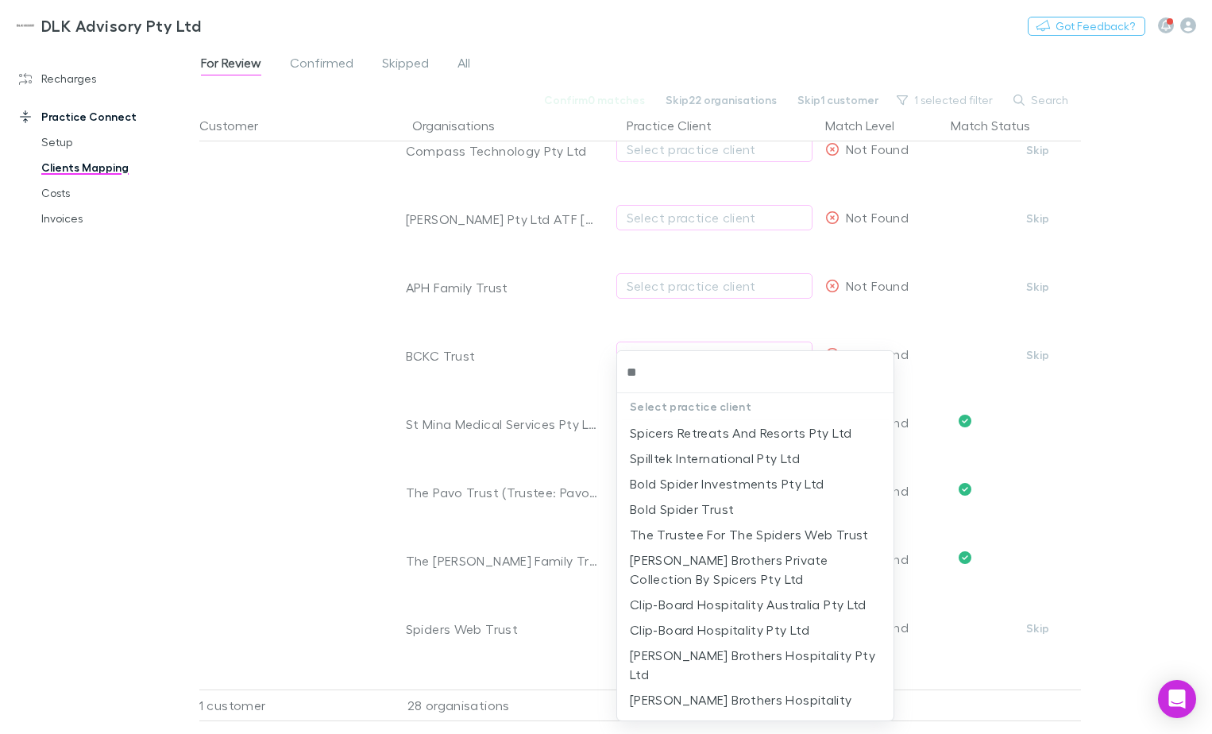
type input "*"
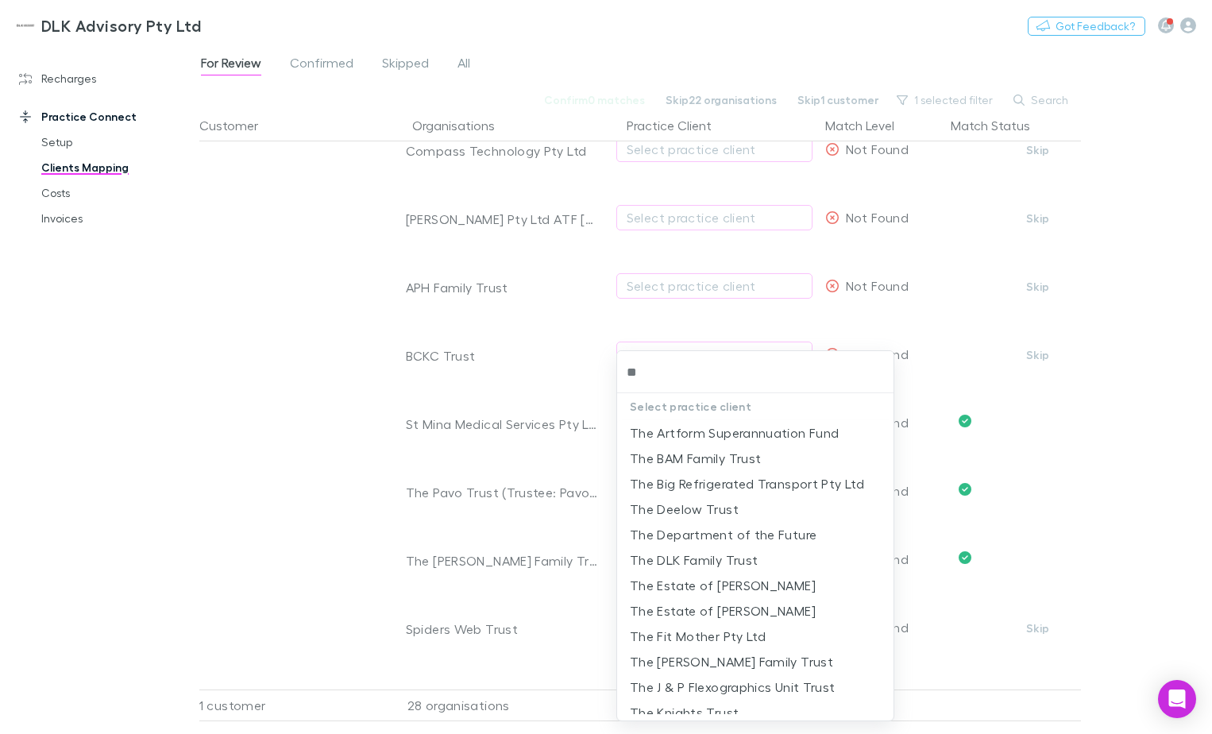
type input "*"
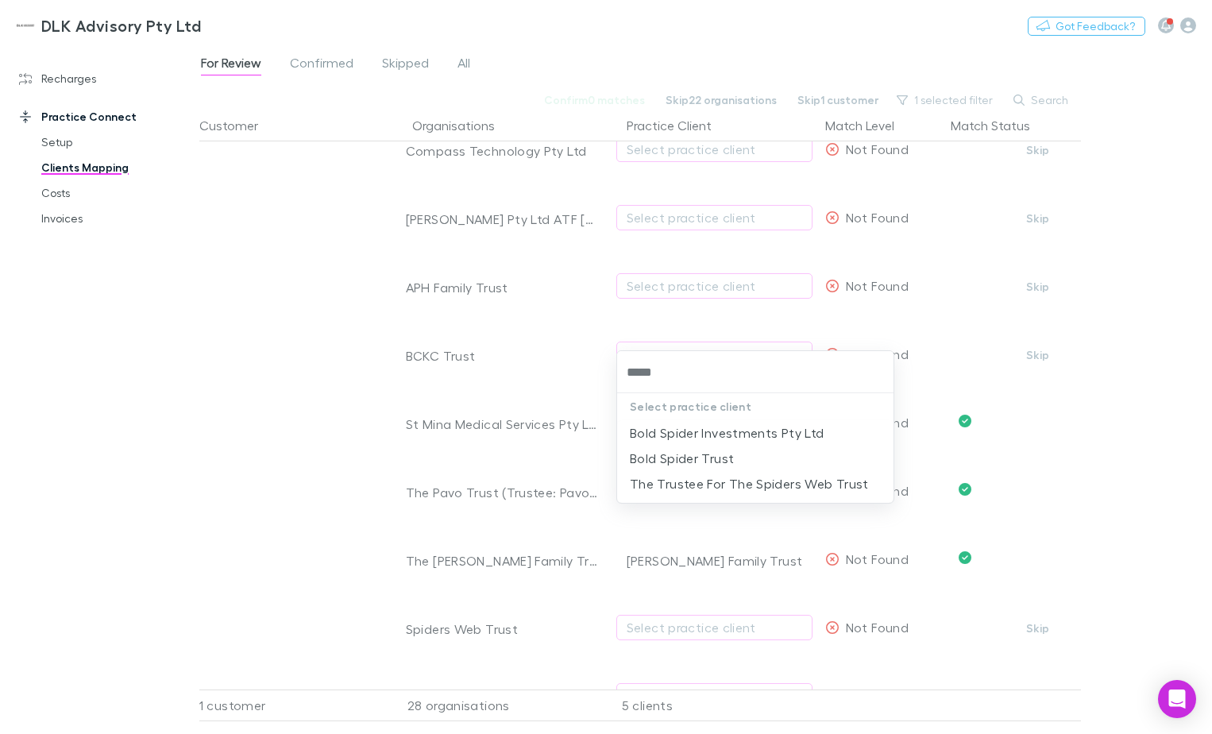
type input "******"
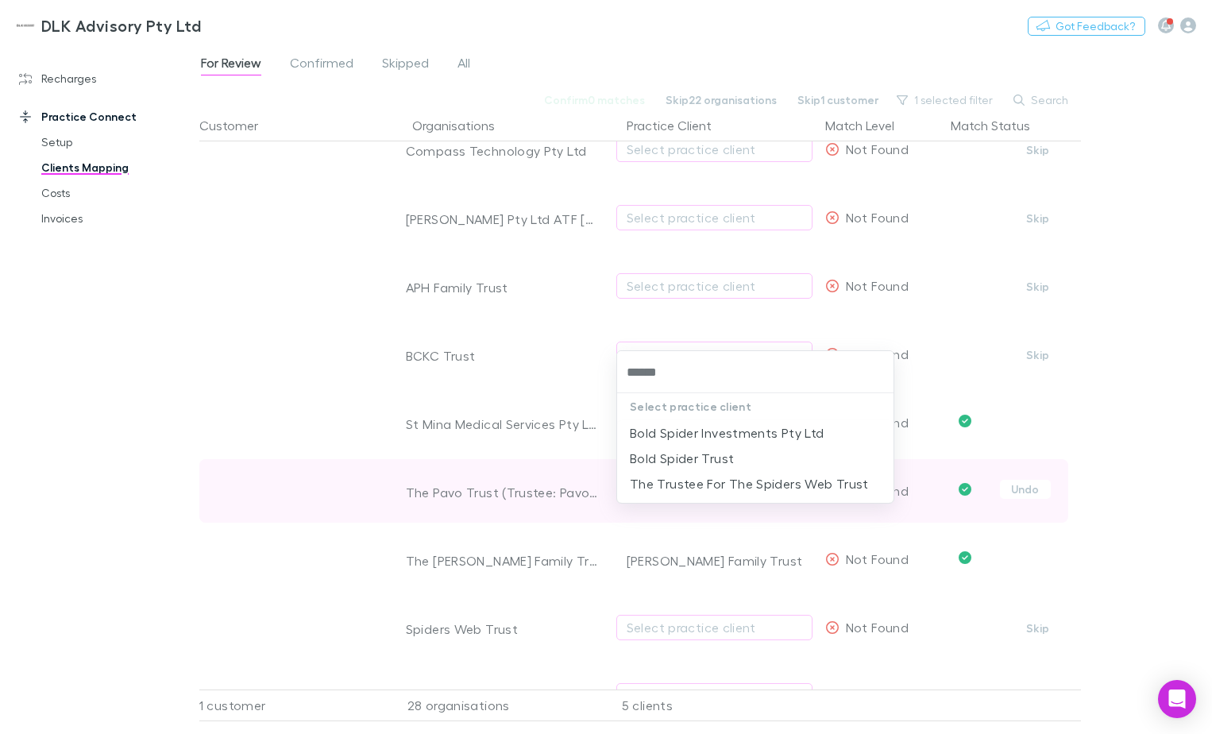
click at [732, 482] on li "The Trustee For The Spiders Web Trust" at bounding box center [755, 483] width 276 height 25
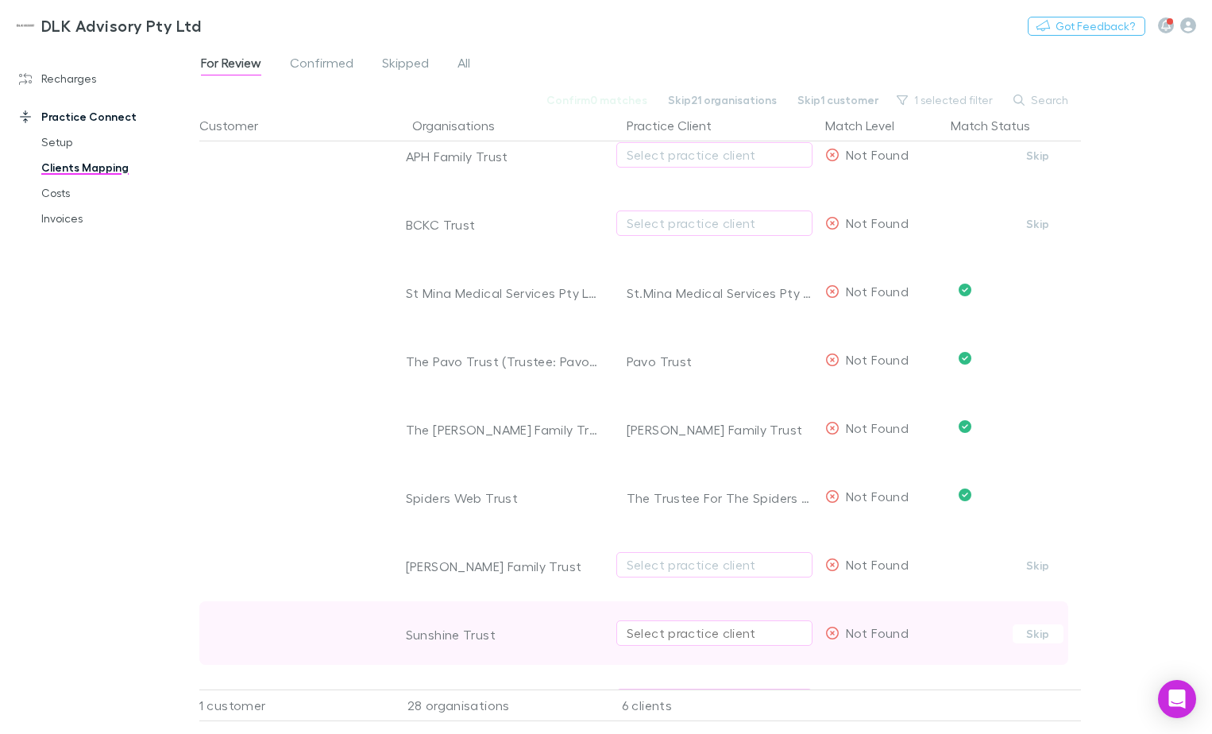
scroll to position [1271, 0]
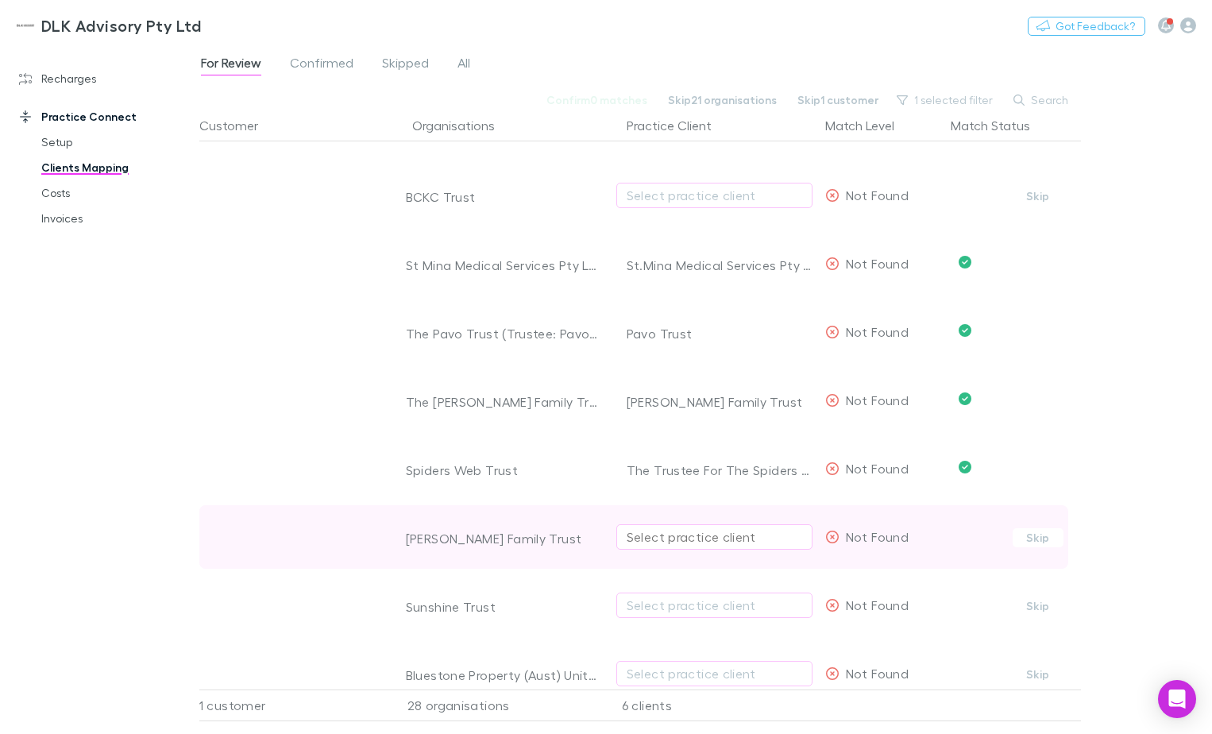
click at [651, 539] on div "Select practice client" at bounding box center [715, 537] width 176 height 19
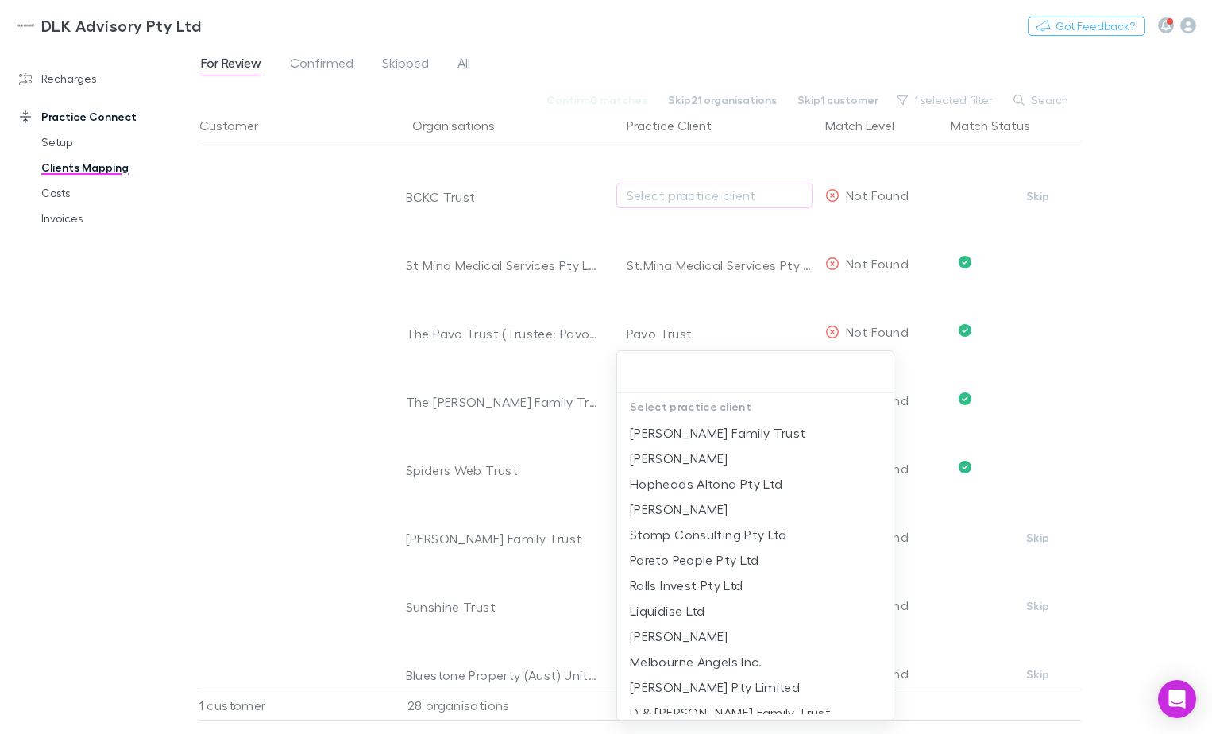
click at [1112, 504] on div at bounding box center [606, 367] width 1212 height 734
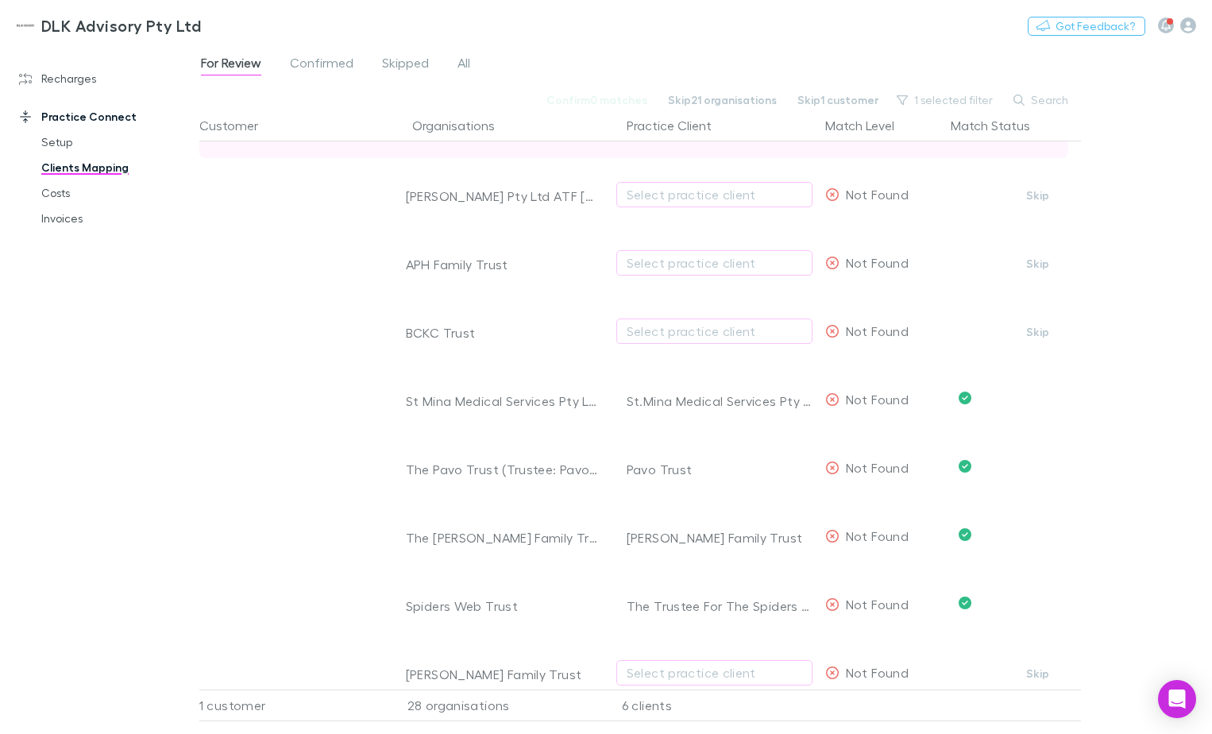
scroll to position [1135, 0]
click at [311, 60] on span "Confirmed" at bounding box center [322, 65] width 64 height 21
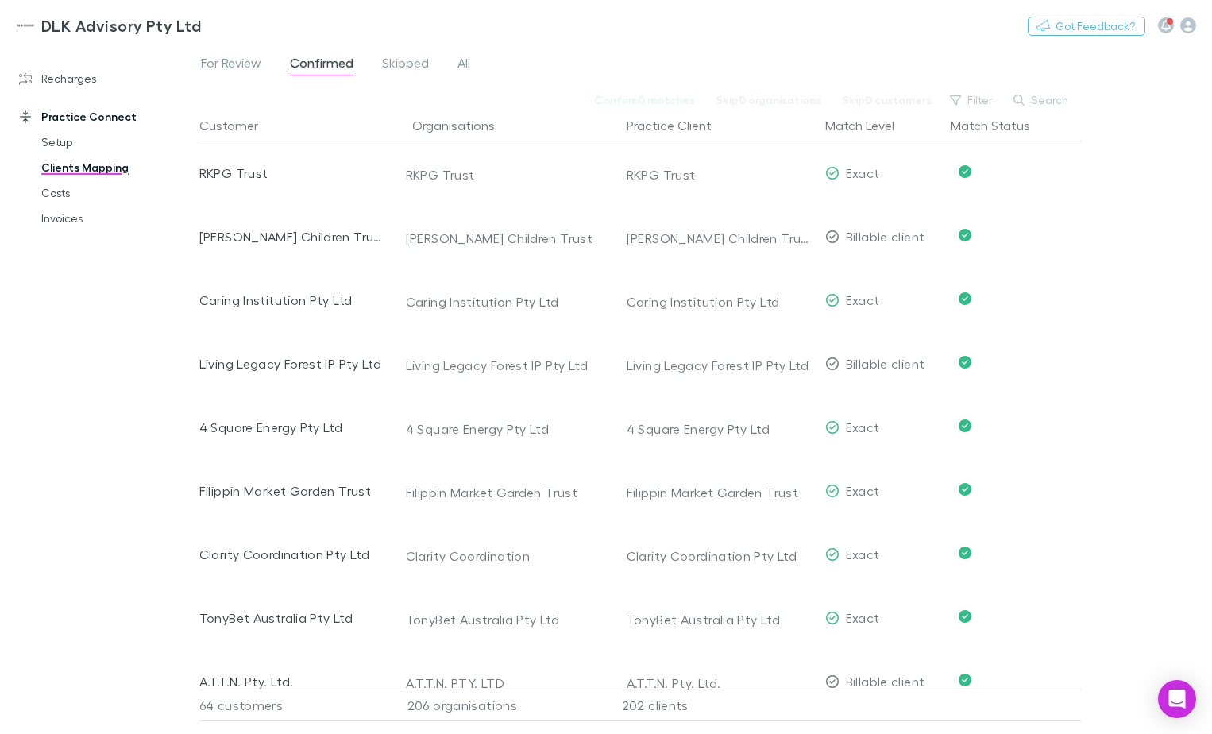
click at [370, 64] on div "For Review Confirmed Skipped All" at bounding box center [341, 64] width 285 height 25
click at [475, 56] on div "For Review Confirmed Skipped All" at bounding box center [341, 64] width 285 height 25
click at [466, 63] on span "All" at bounding box center [464, 65] width 13 height 21
click at [222, 72] on span "For Review" at bounding box center [231, 65] width 60 height 21
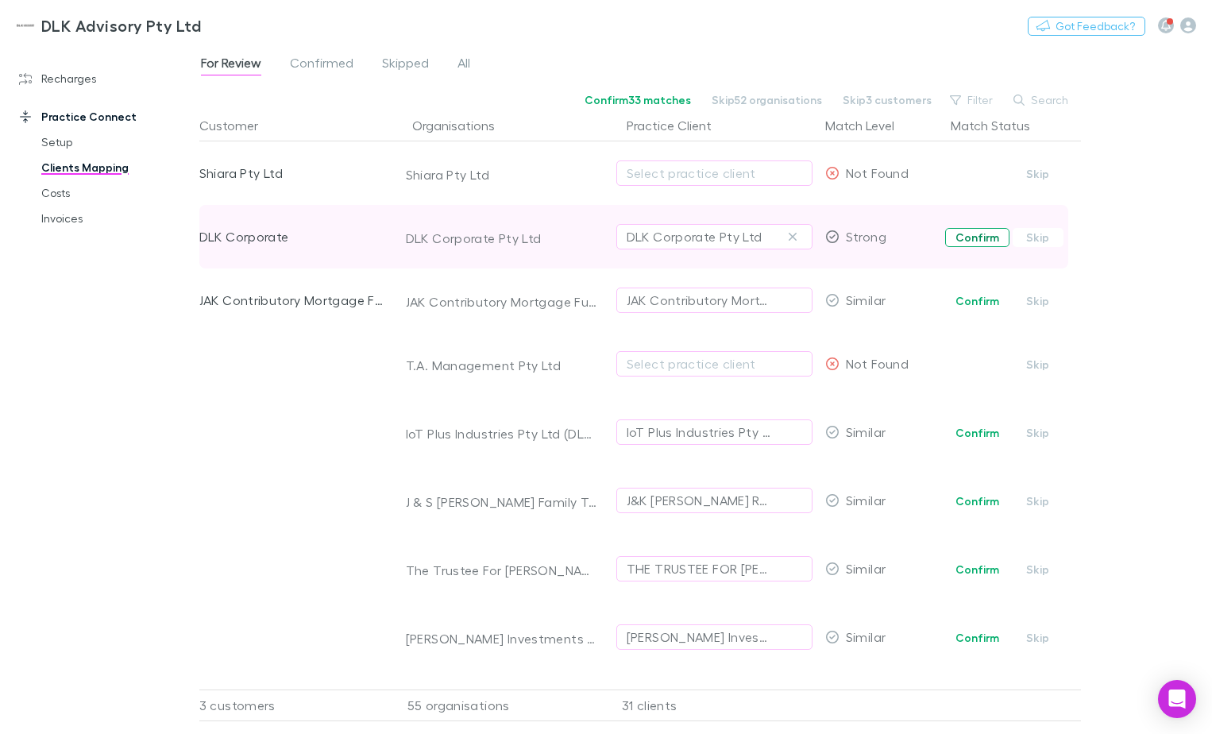
click at [991, 237] on button "Confirm" at bounding box center [977, 237] width 64 height 19
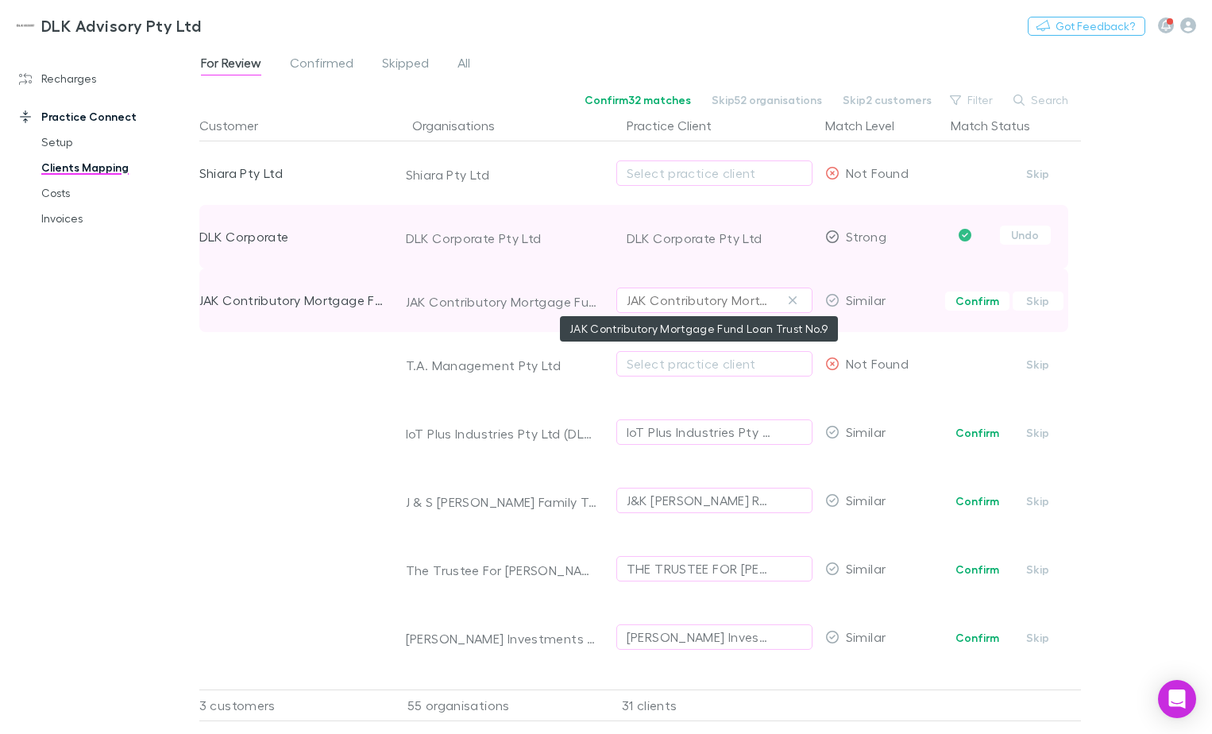
click at [753, 303] on div "JAK Contributory Mortgage Fund Loan Trust No.9" at bounding box center [699, 300] width 144 height 19
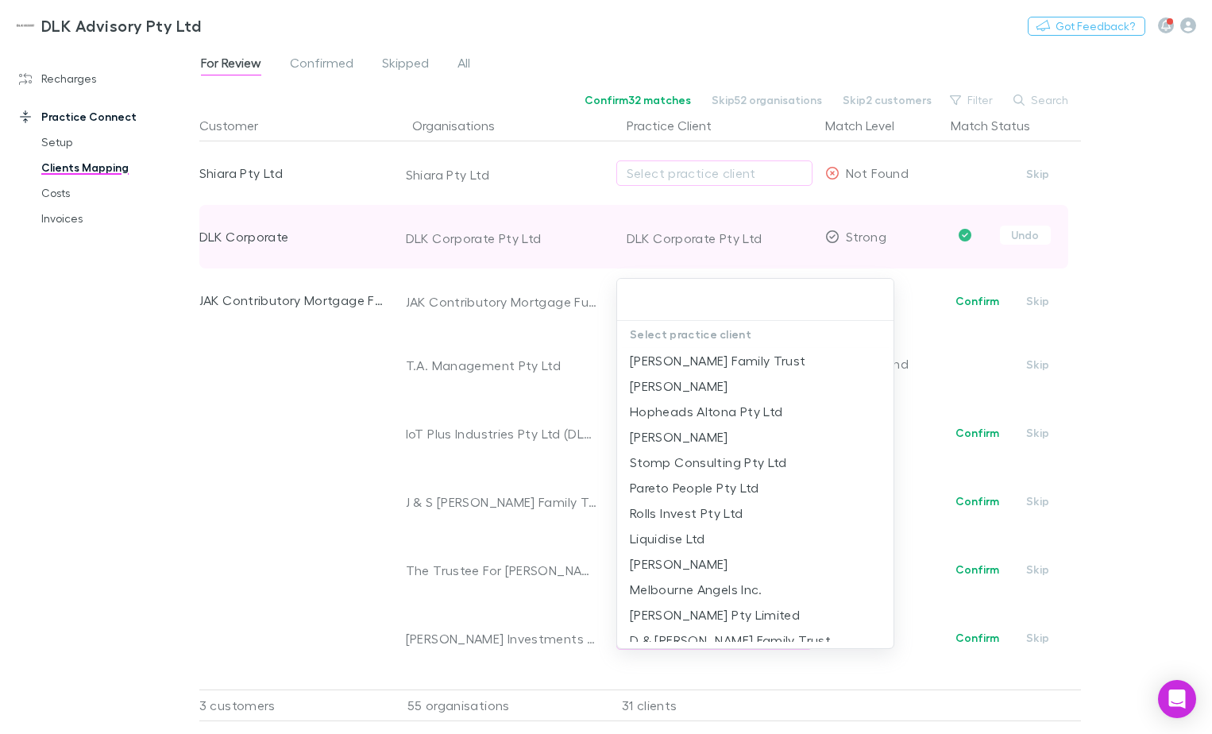
type input "*"
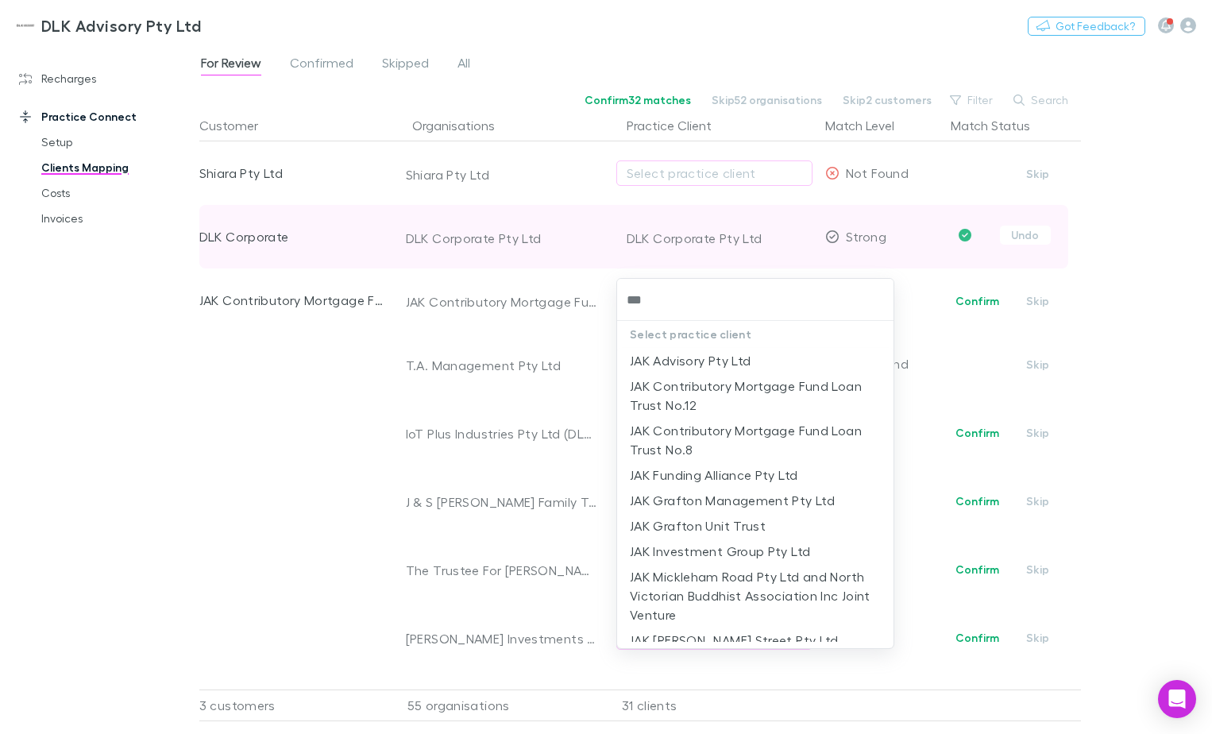
type input "***"
click at [1099, 334] on div at bounding box center [606, 367] width 1212 height 734
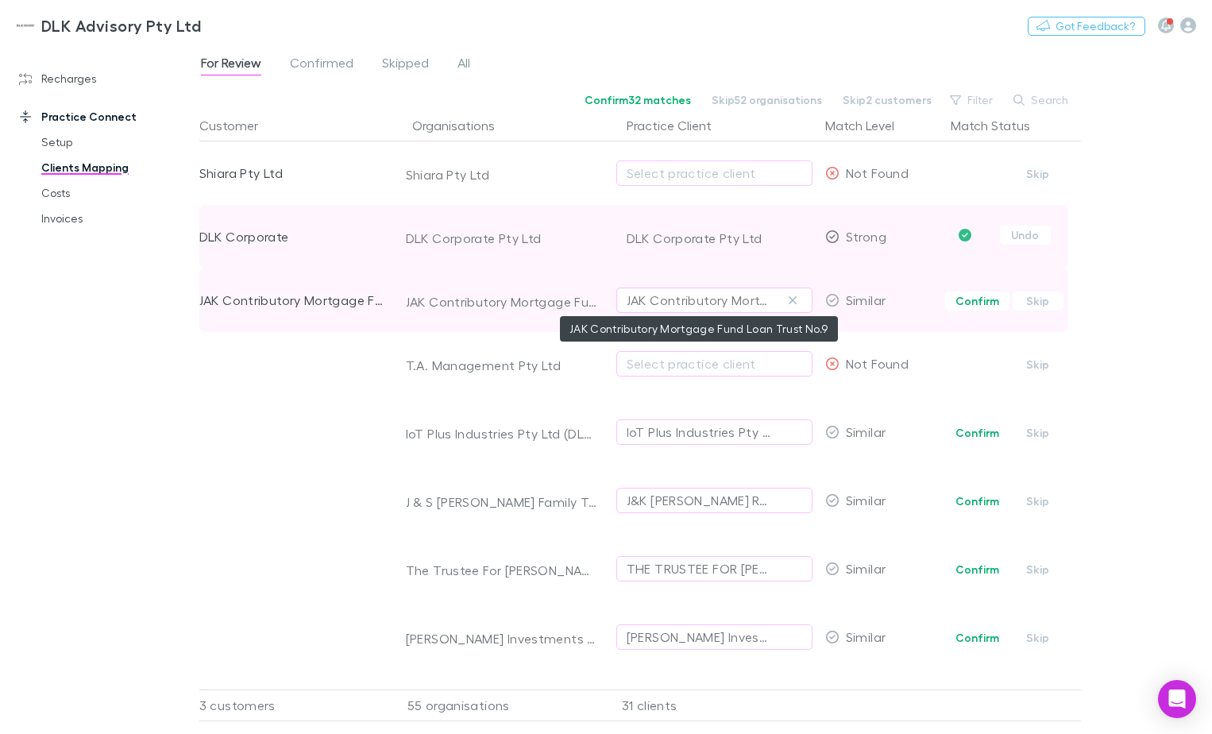
click at [744, 303] on div "JAK Contributory Mortgage Fund Loan Trust No.9" at bounding box center [699, 300] width 144 height 19
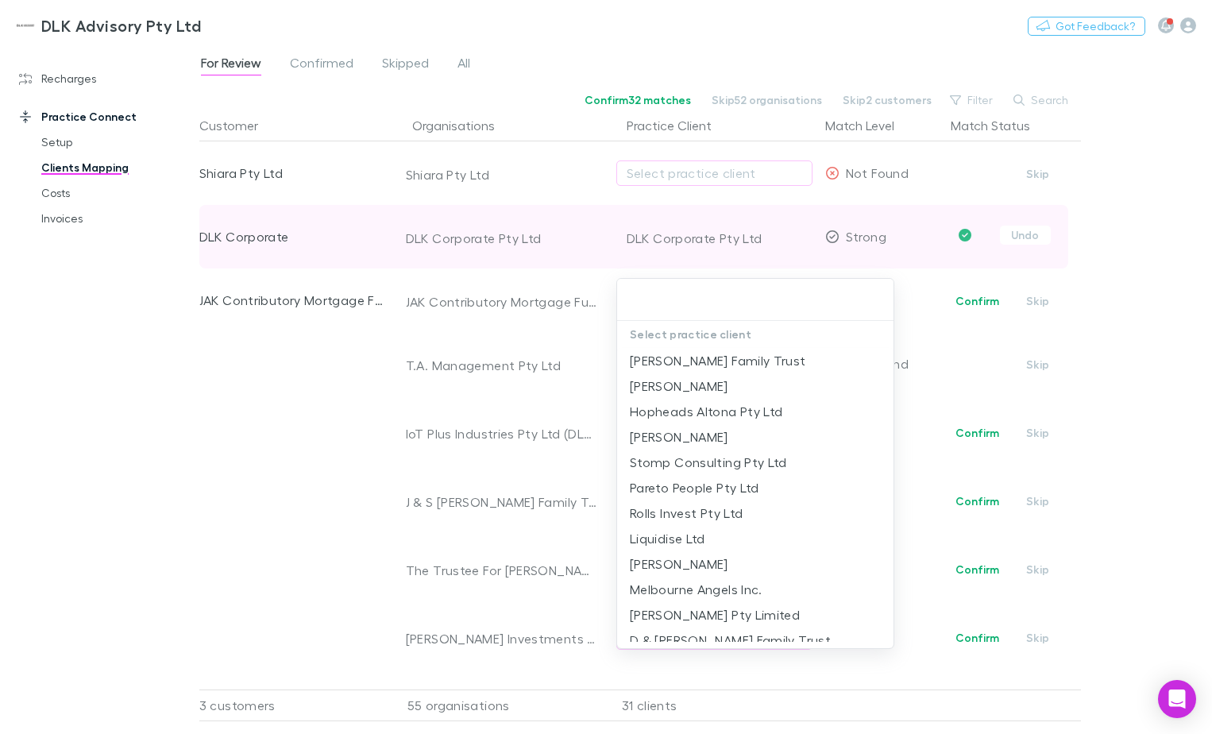
click at [1038, 301] on div at bounding box center [606, 367] width 1212 height 734
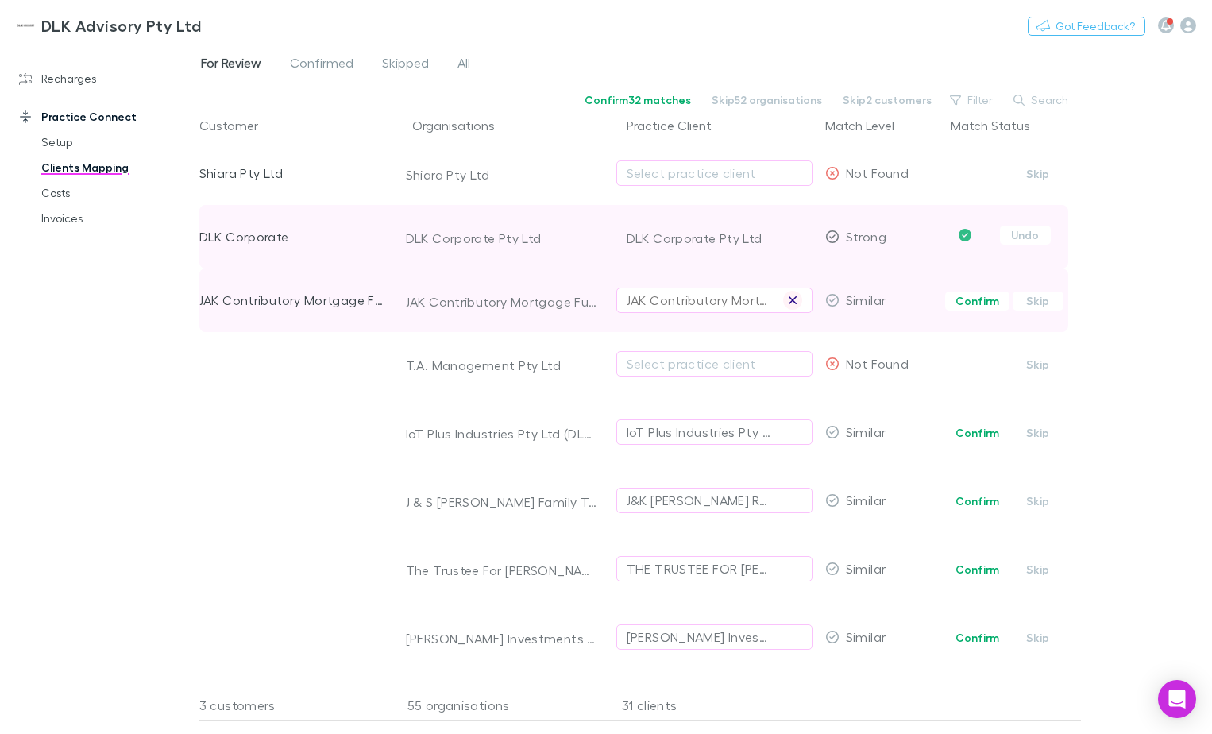
click at [789, 301] on icon "button" at bounding box center [793, 300] width 10 height 13
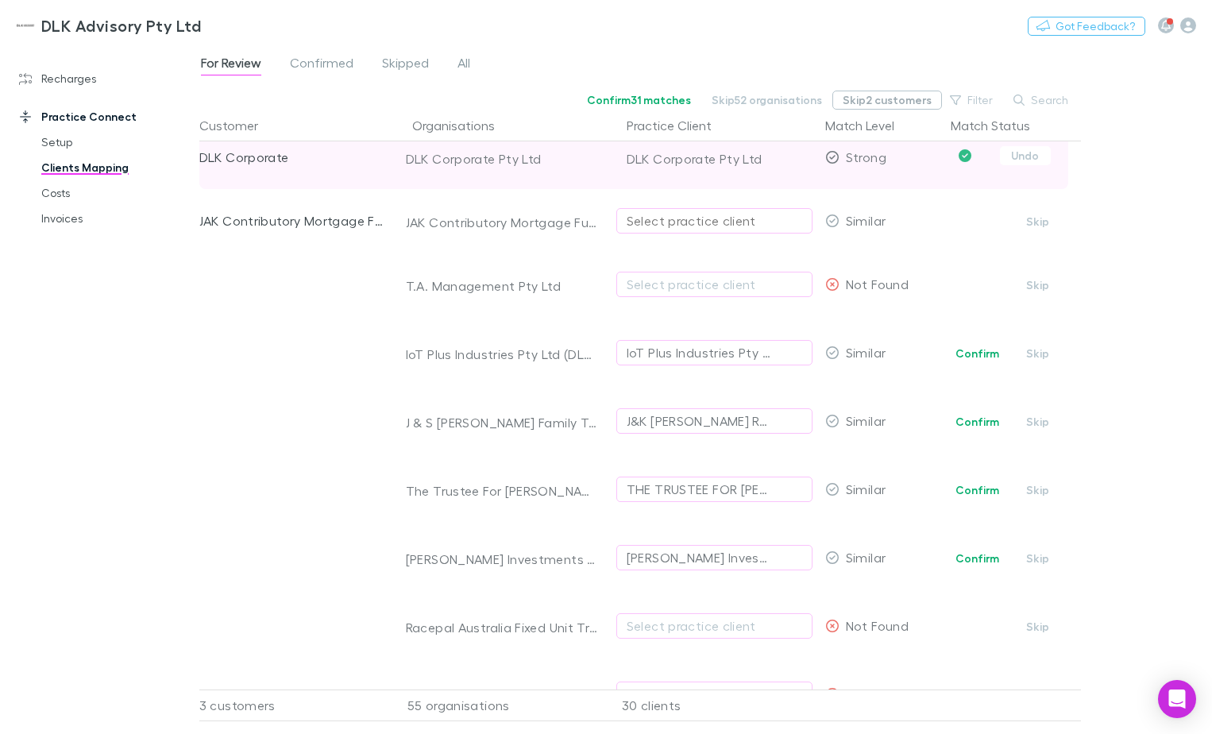
click at [890, 106] on button "Skip 2 customers" at bounding box center [888, 100] width 110 height 19
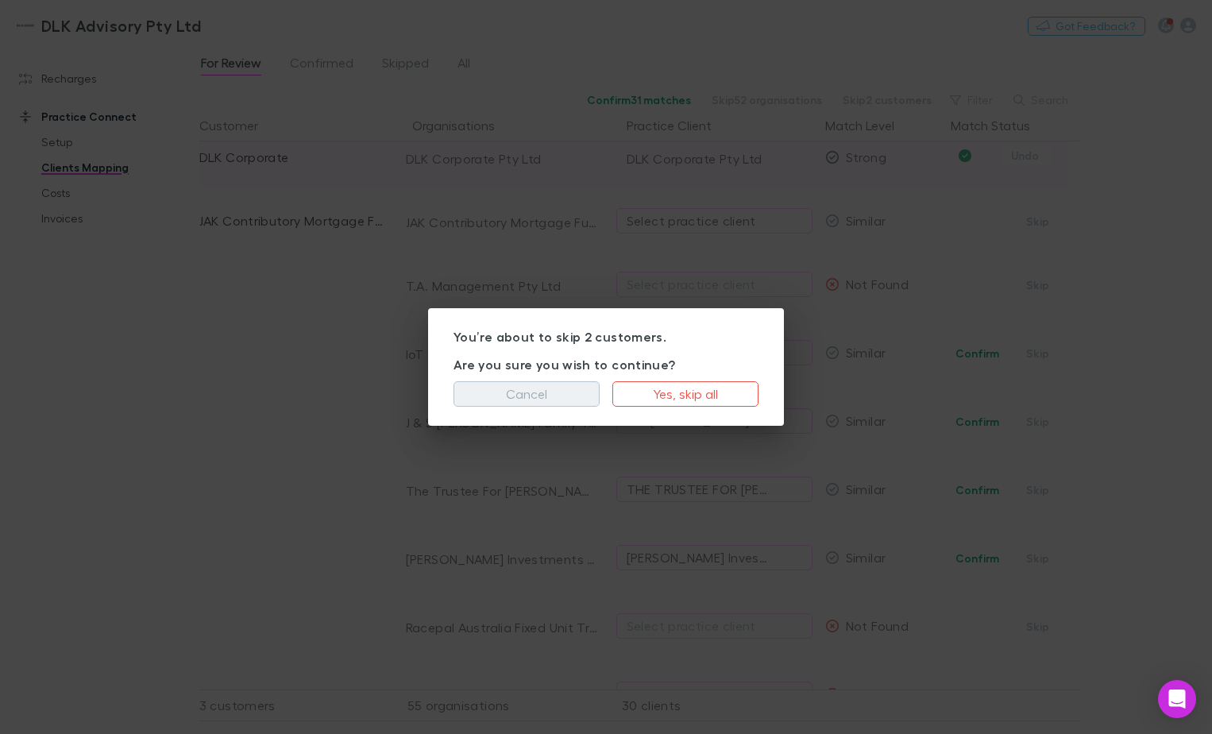
click at [535, 388] on button "Cancel" at bounding box center [527, 393] width 146 height 25
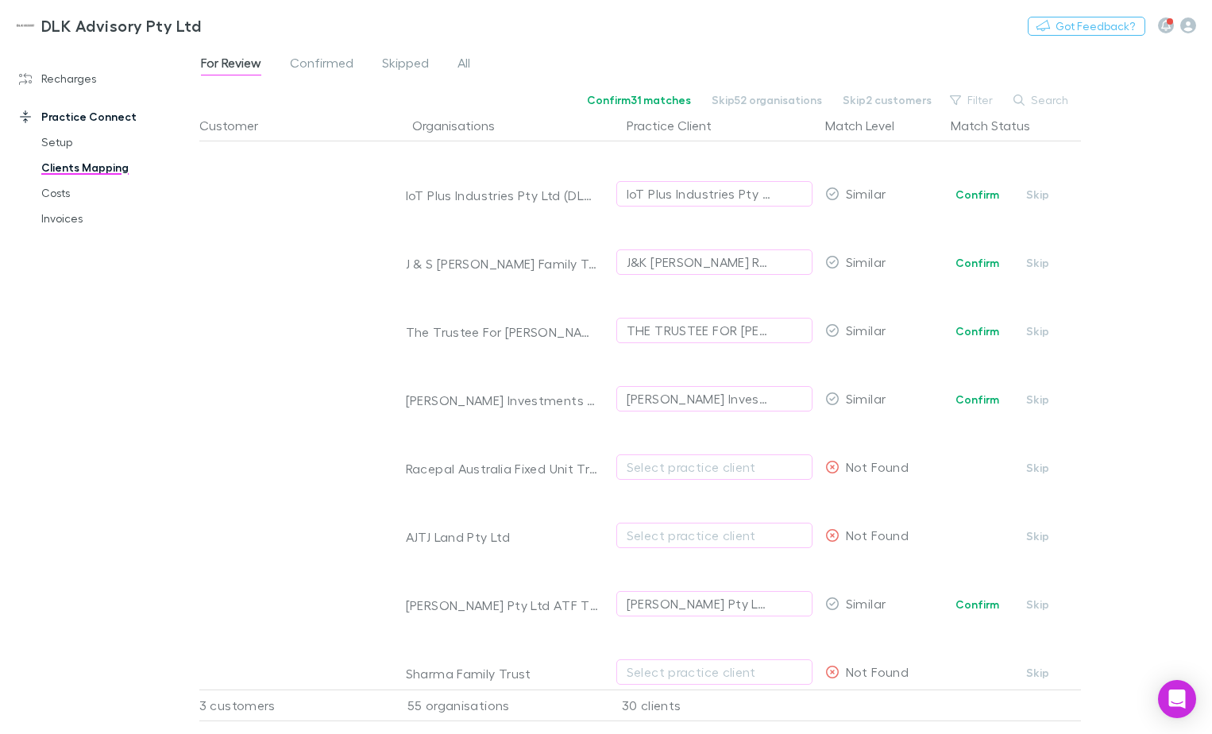
scroll to position [0, 0]
